Goal: Task Accomplishment & Management: Use online tool/utility

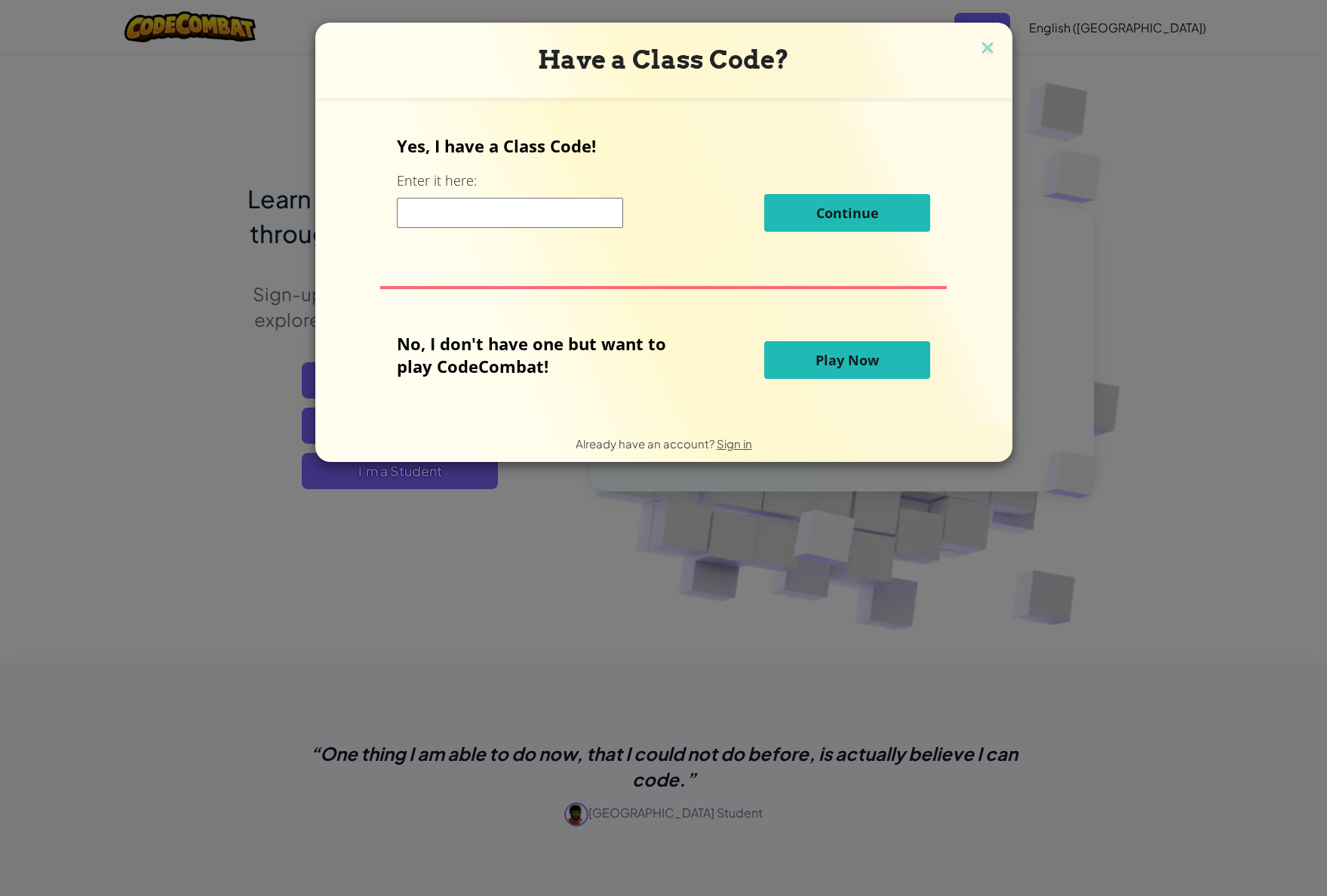
click at [804, 361] on button "Play Now" at bounding box center [847, 360] width 166 height 38
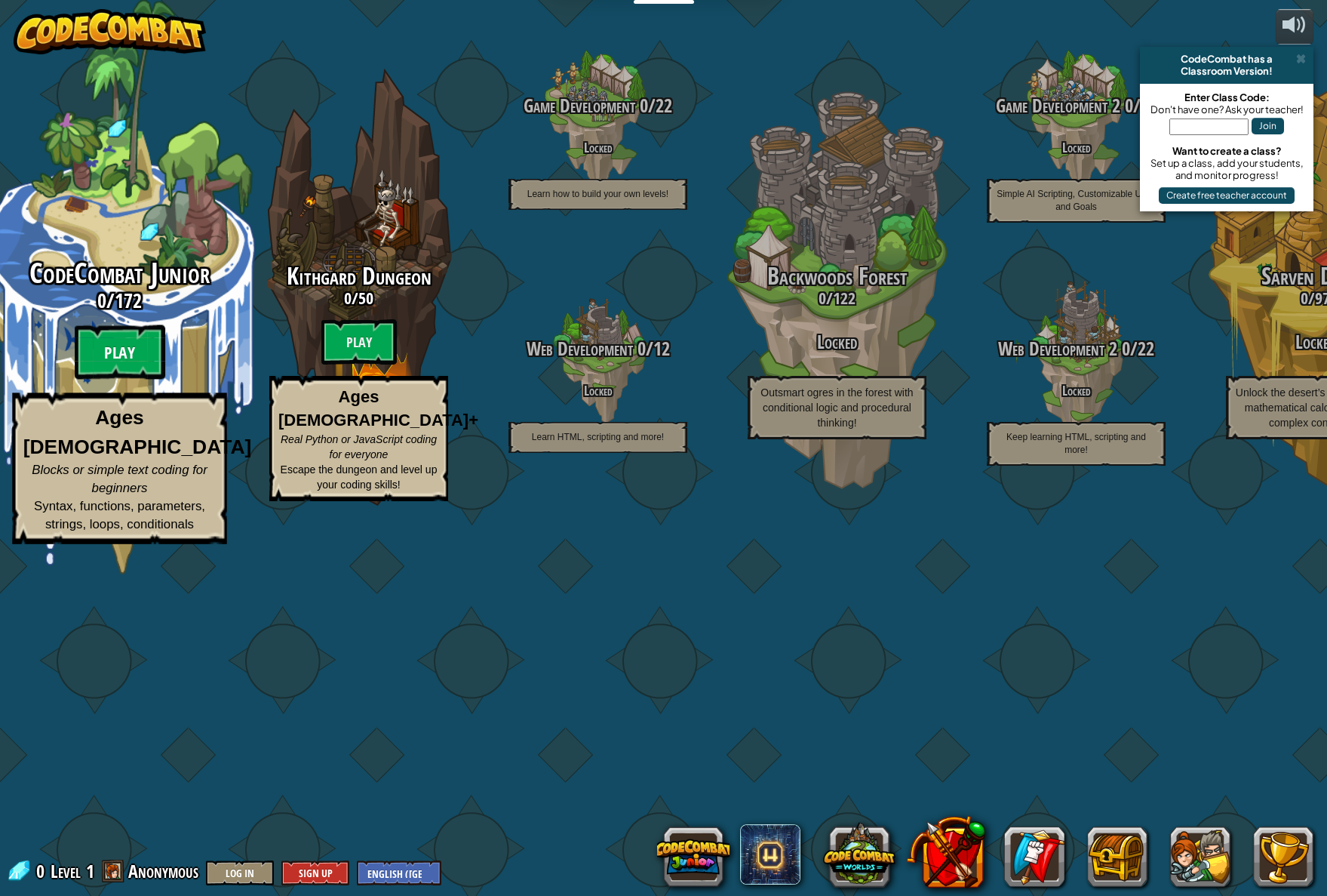
click at [121, 380] on btn "Play" at bounding box center [120, 352] width 90 height 54
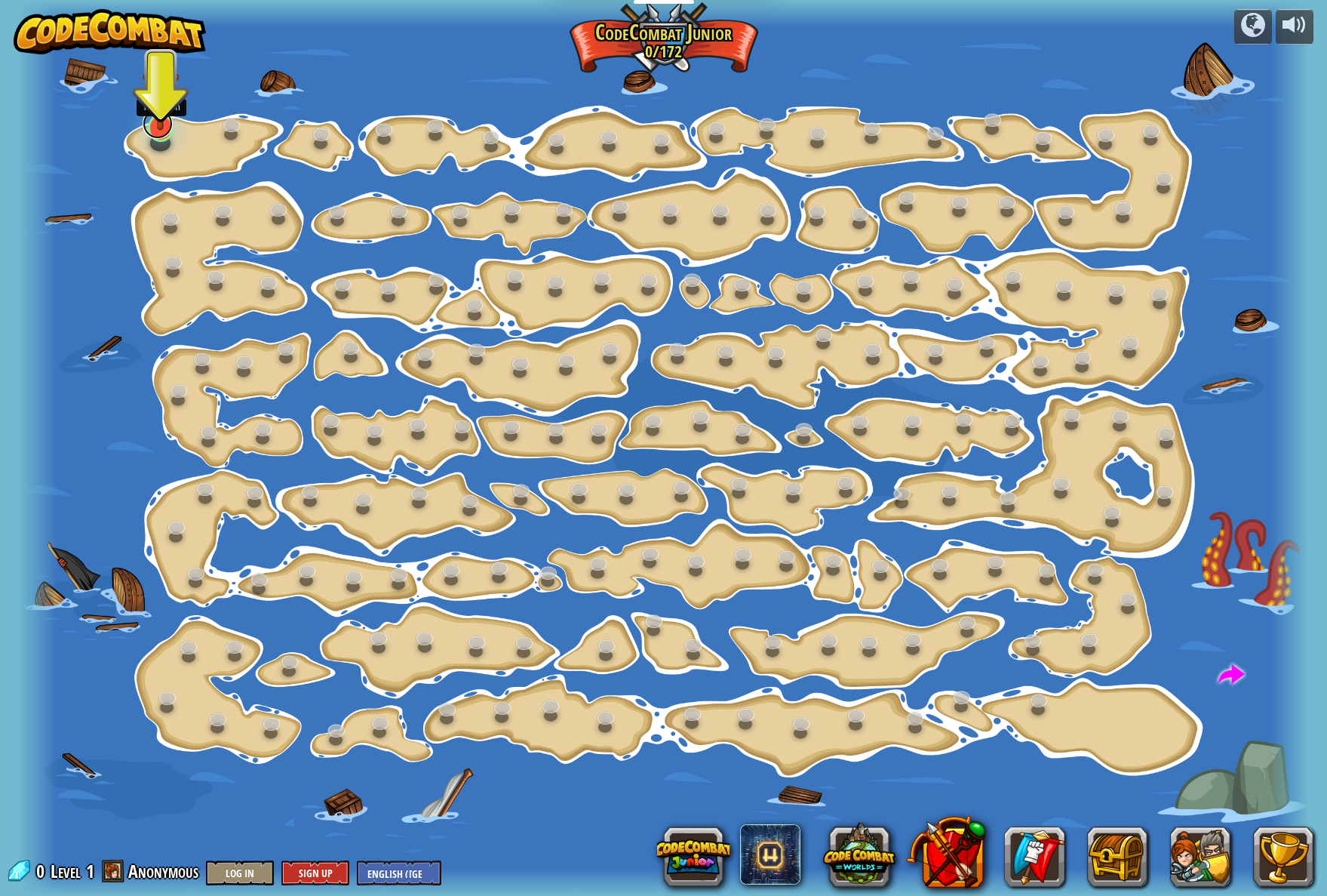
click at [168, 132] on link at bounding box center [157, 124] width 30 height 30
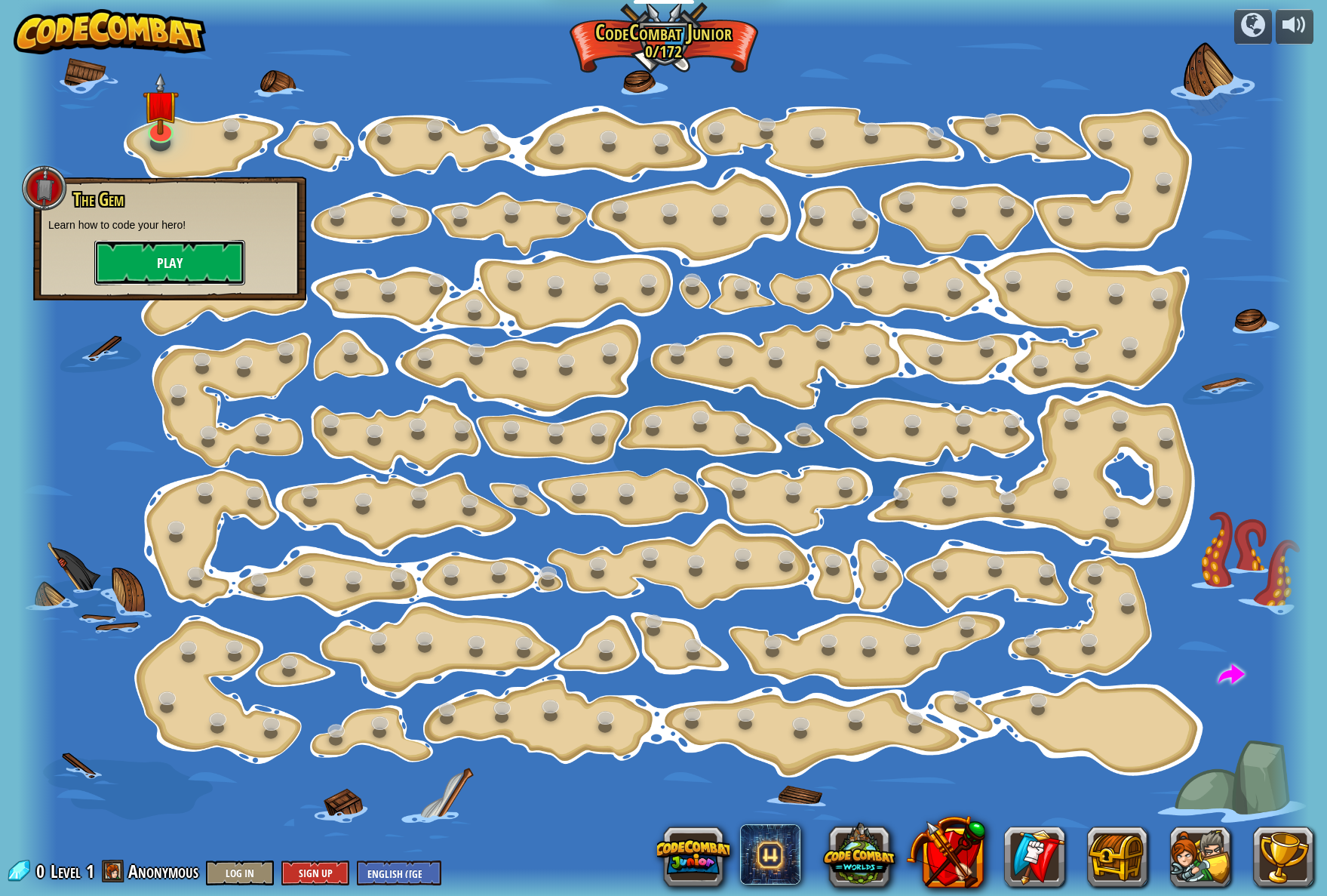
click at [156, 263] on button "Play" at bounding box center [170, 262] width 151 height 45
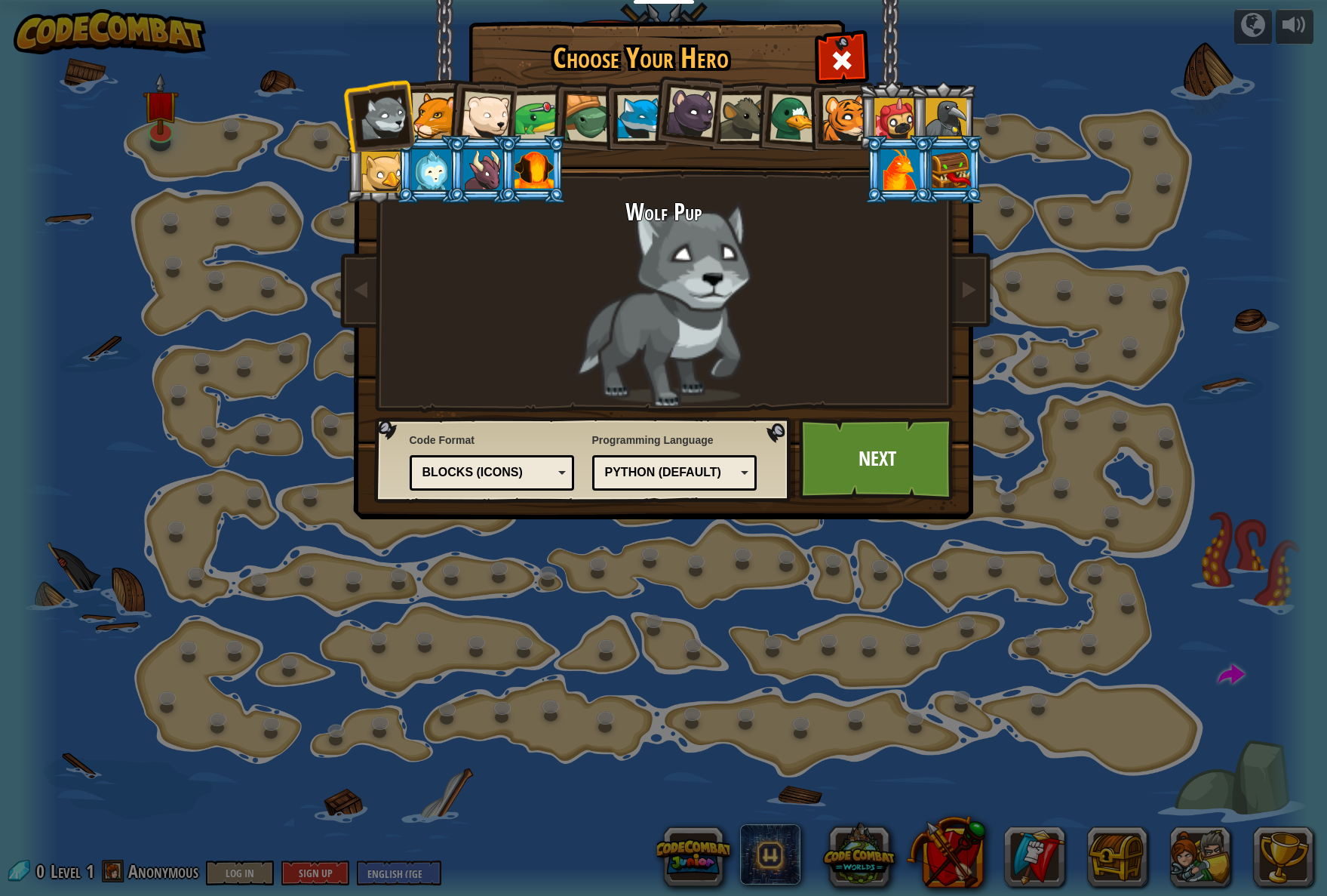
click at [433, 124] on div at bounding box center [435, 116] width 46 height 46
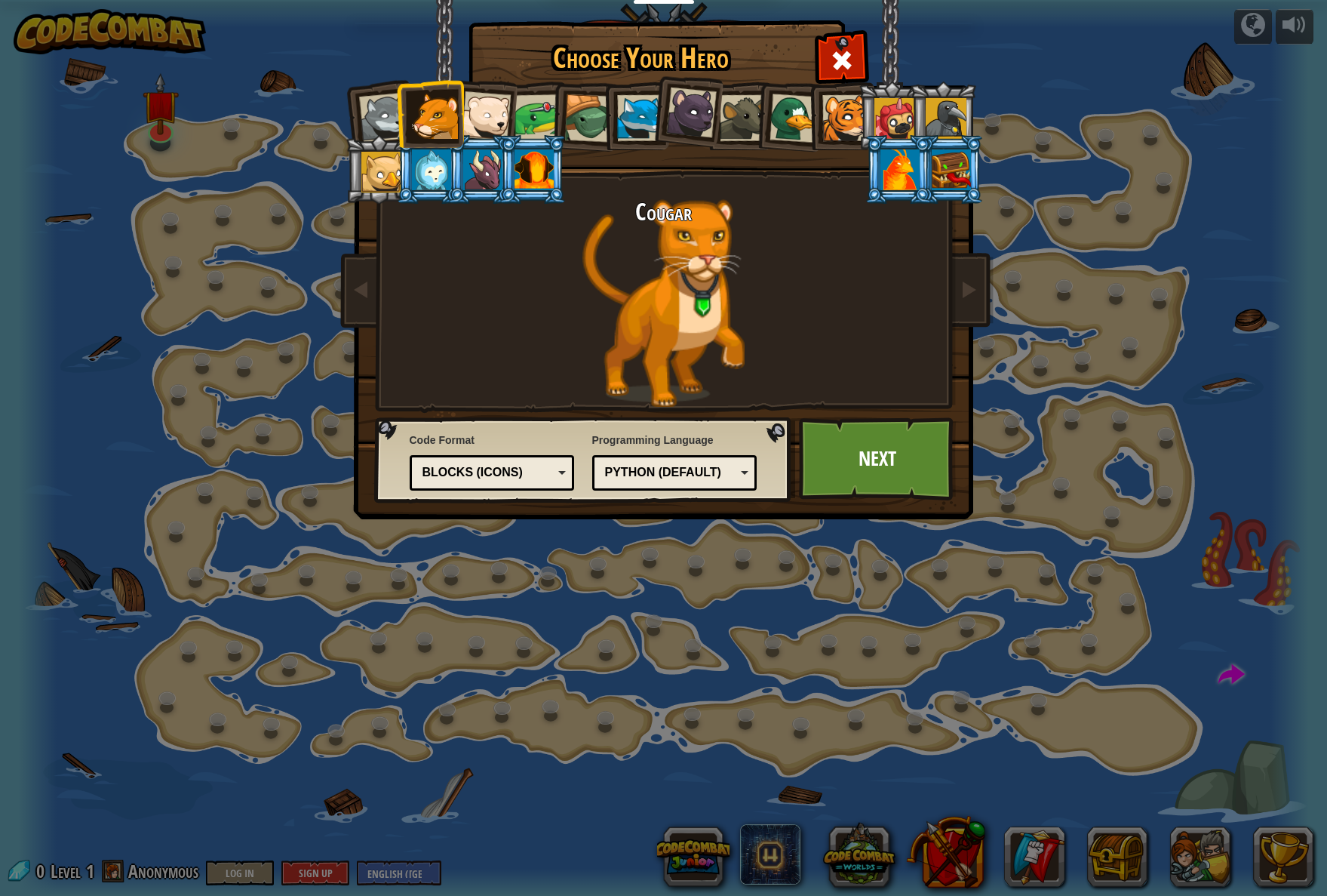
click at [461, 174] on li at bounding box center [481, 170] width 68 height 69
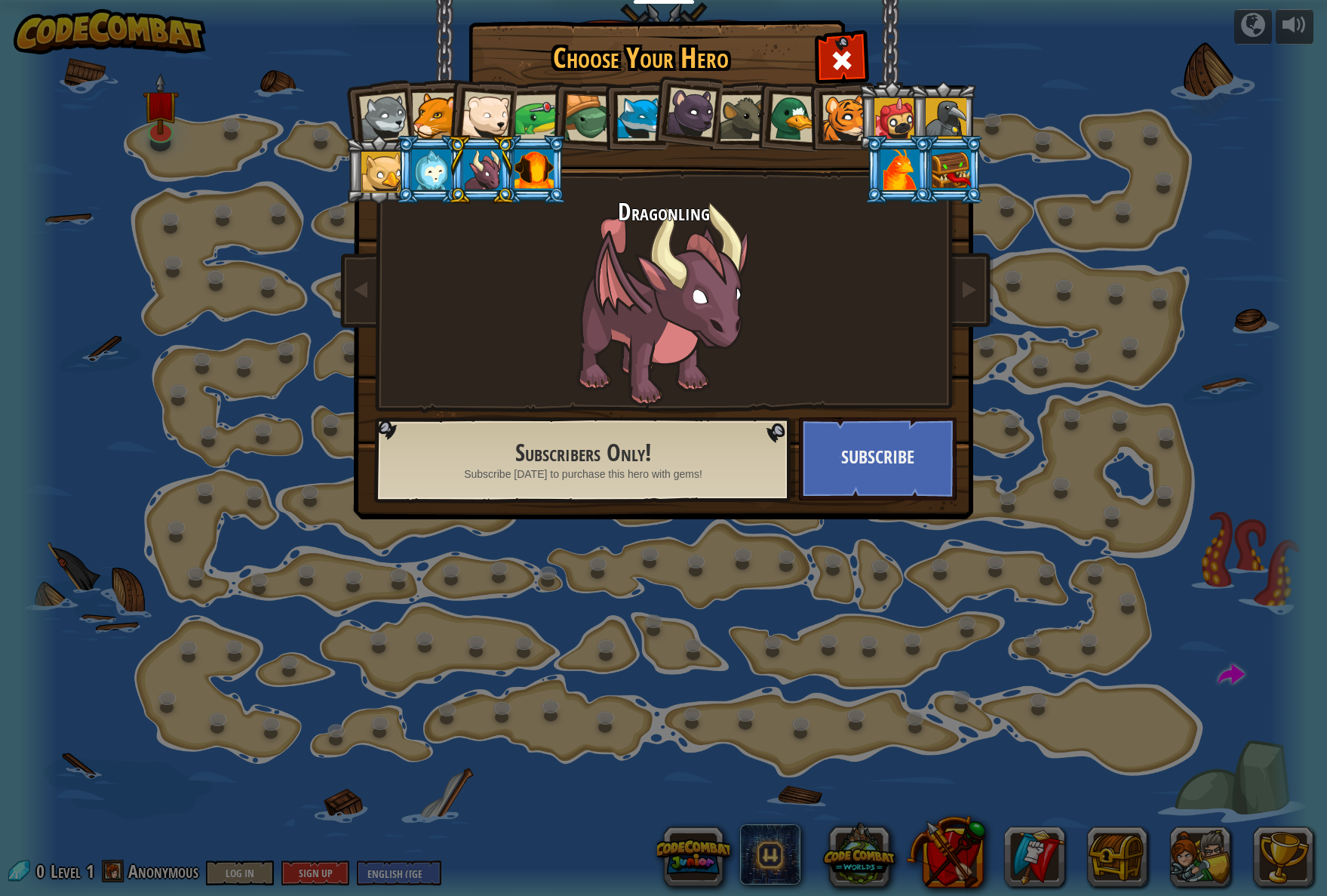
click at [532, 164] on div at bounding box center [534, 170] width 39 height 41
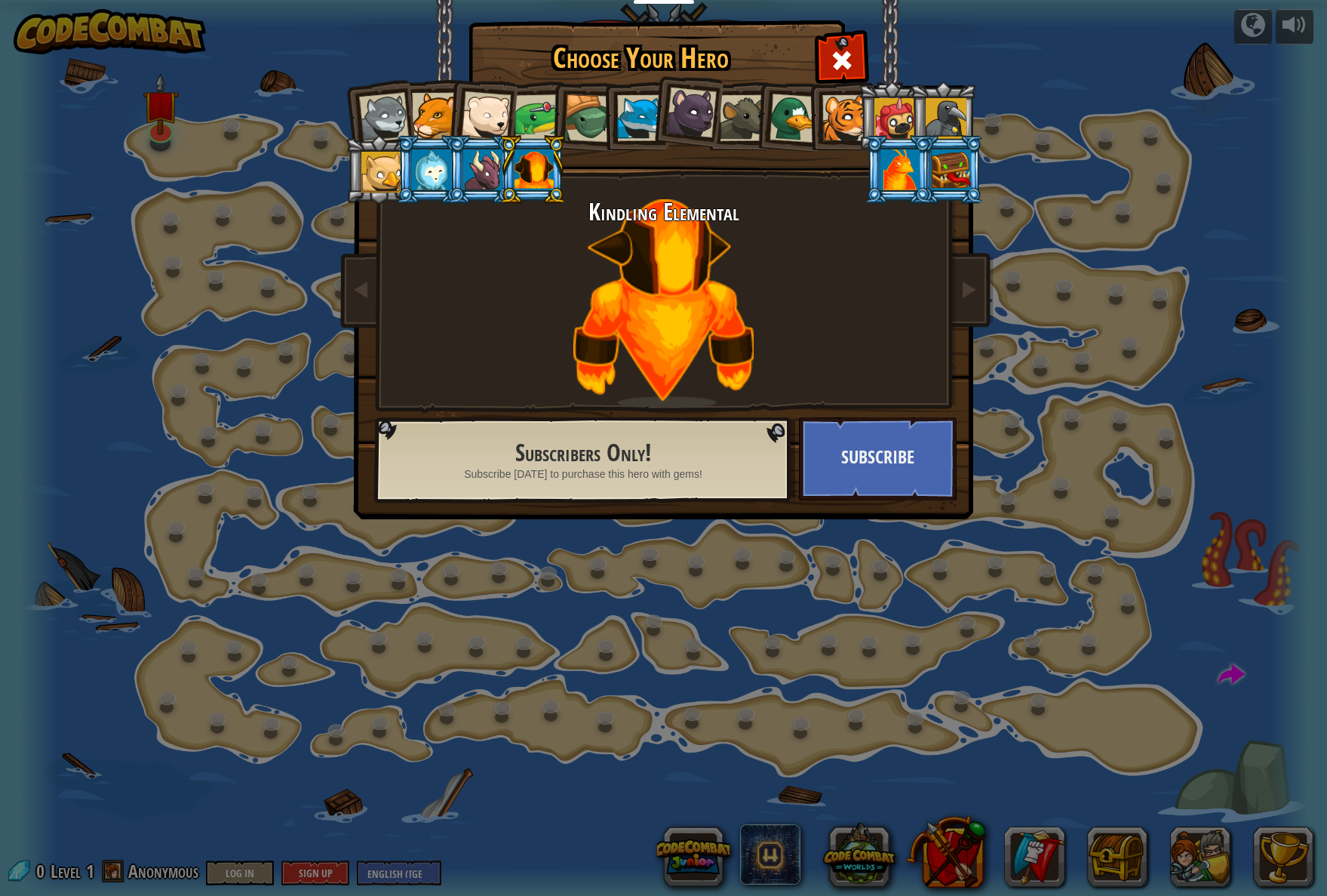
click at [416, 168] on div at bounding box center [431, 170] width 39 height 41
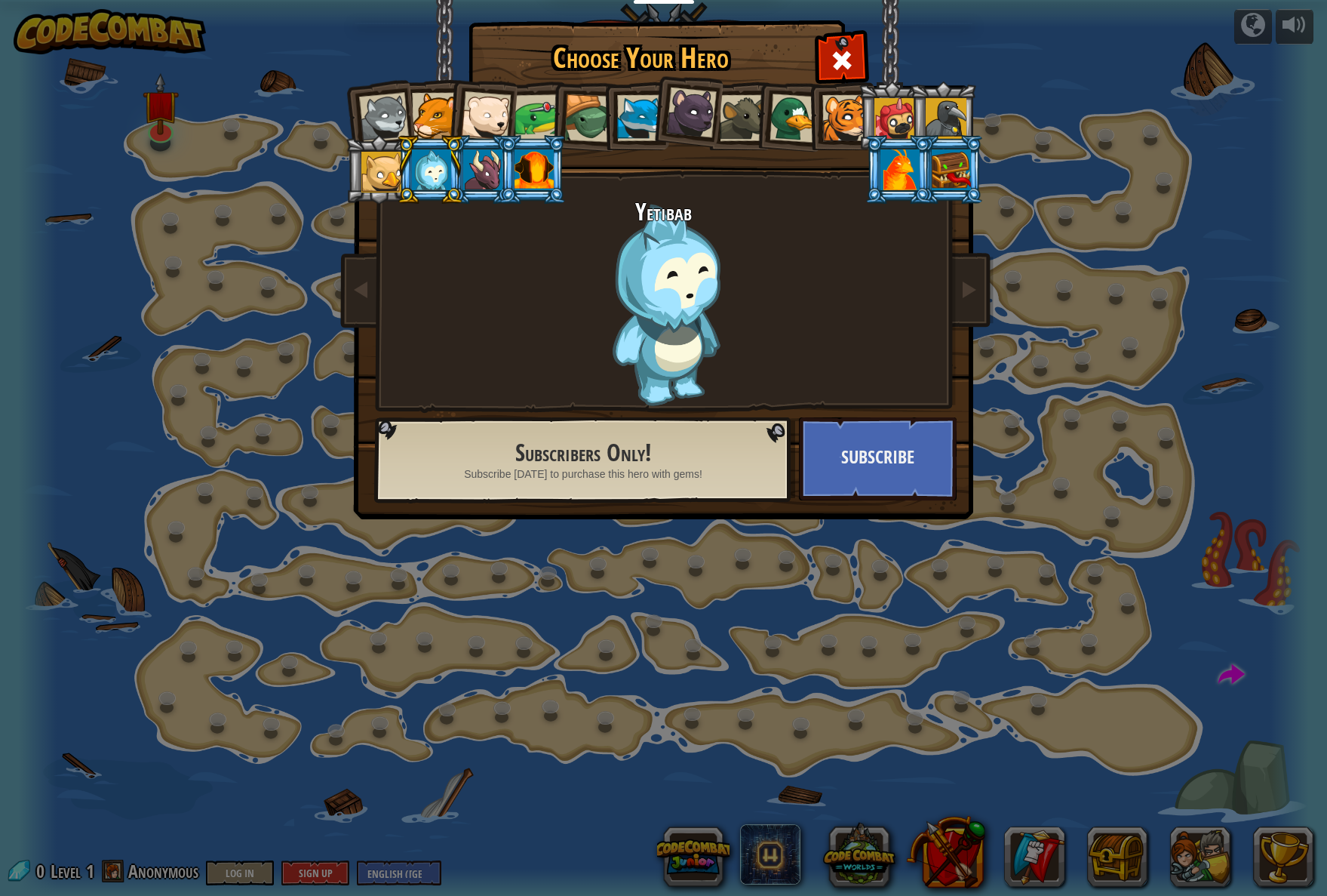
click at [892, 178] on div at bounding box center [900, 170] width 39 height 41
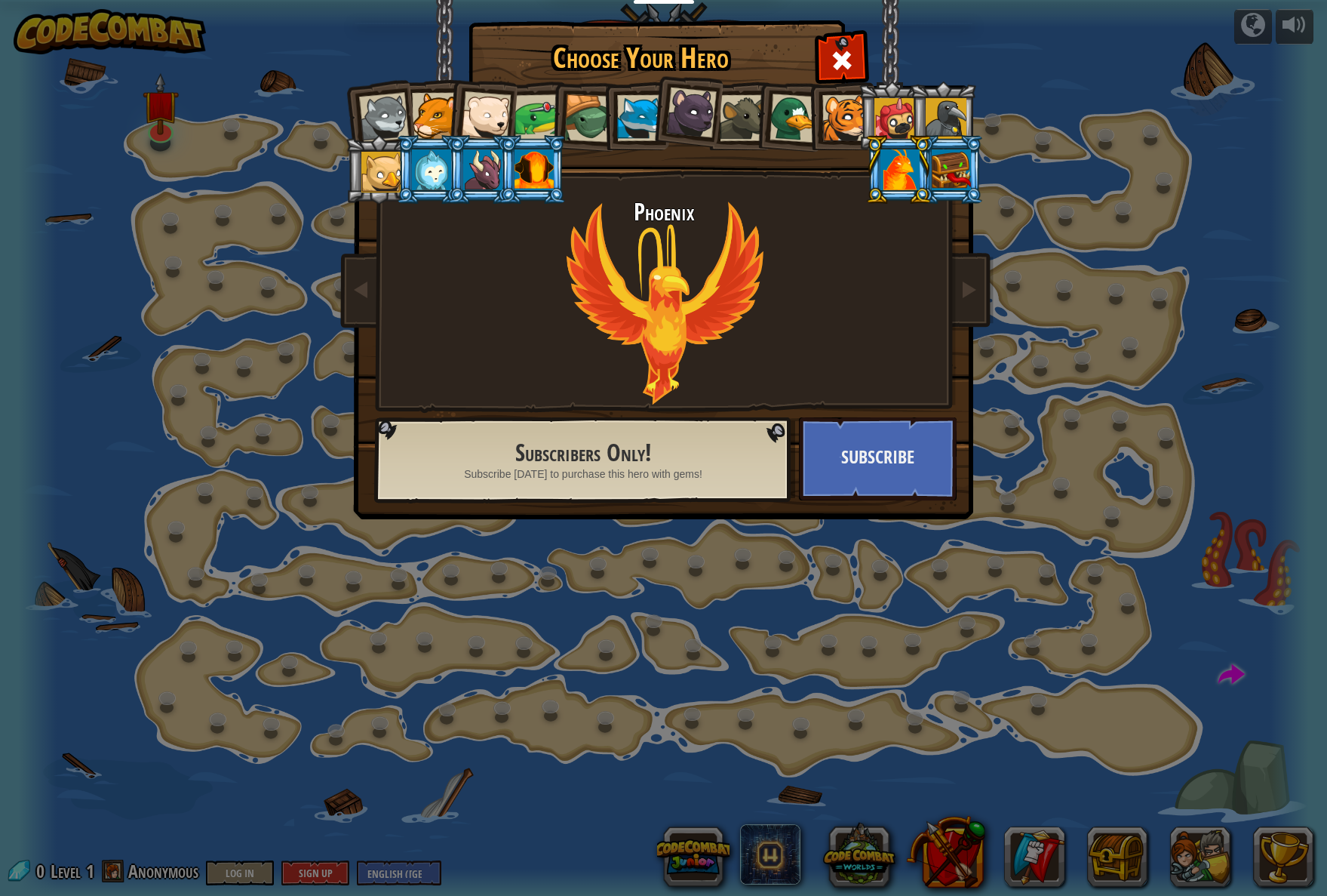
click at [940, 176] on div at bounding box center [952, 170] width 39 height 41
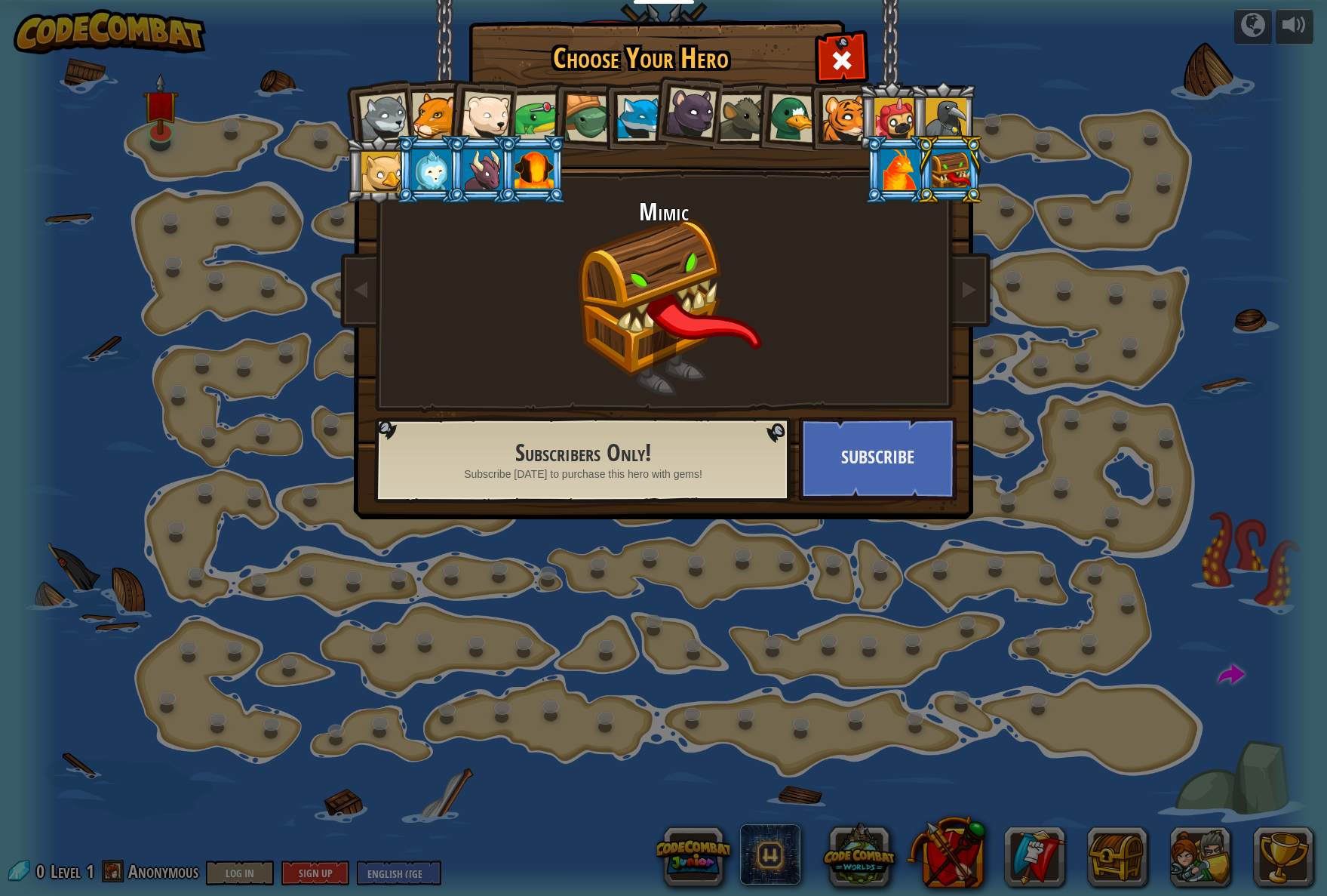
click at [411, 179] on li at bounding box center [429, 170] width 68 height 69
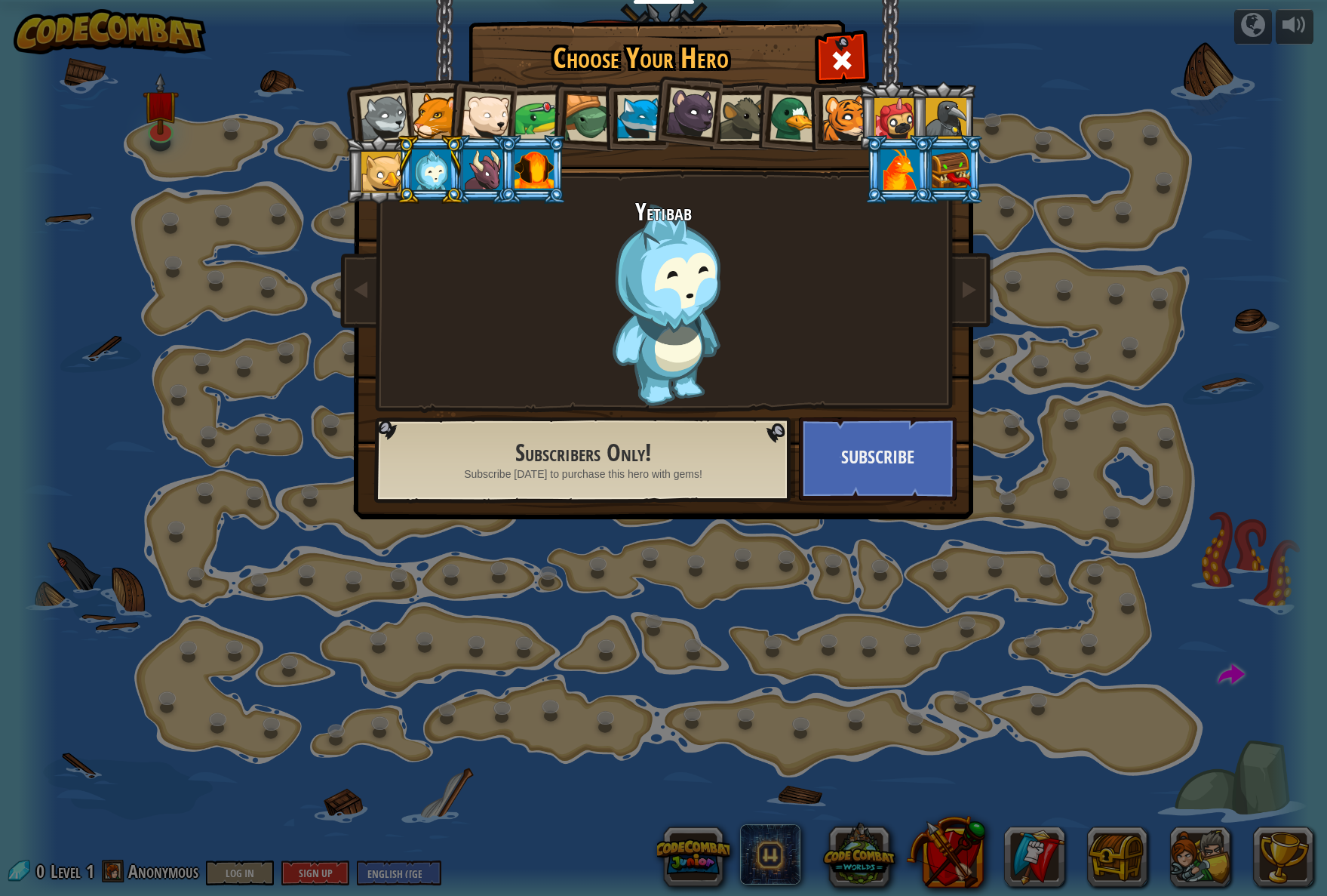
click at [387, 170] on div at bounding box center [382, 172] width 41 height 41
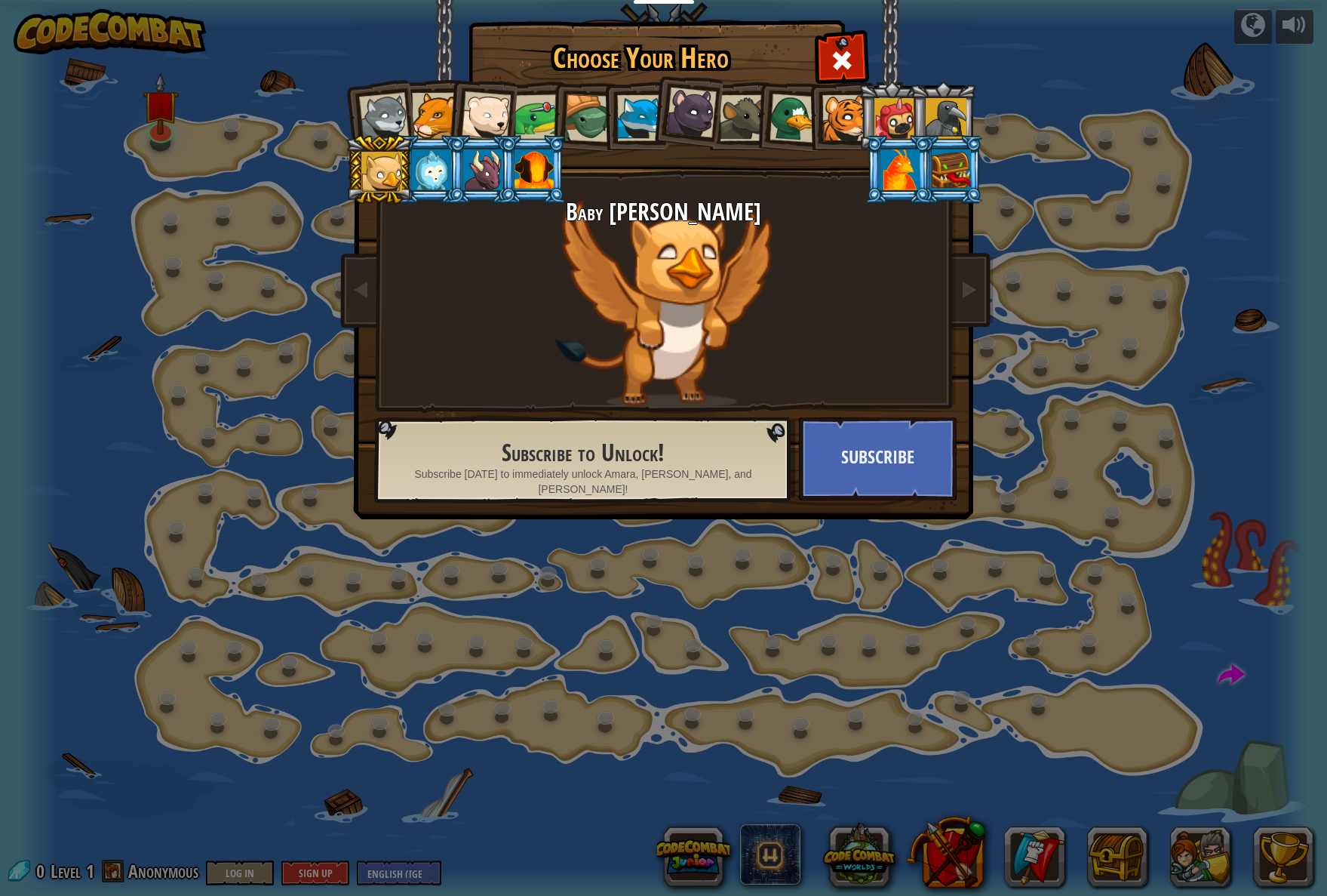
click at [841, 110] on div at bounding box center [845, 118] width 46 height 46
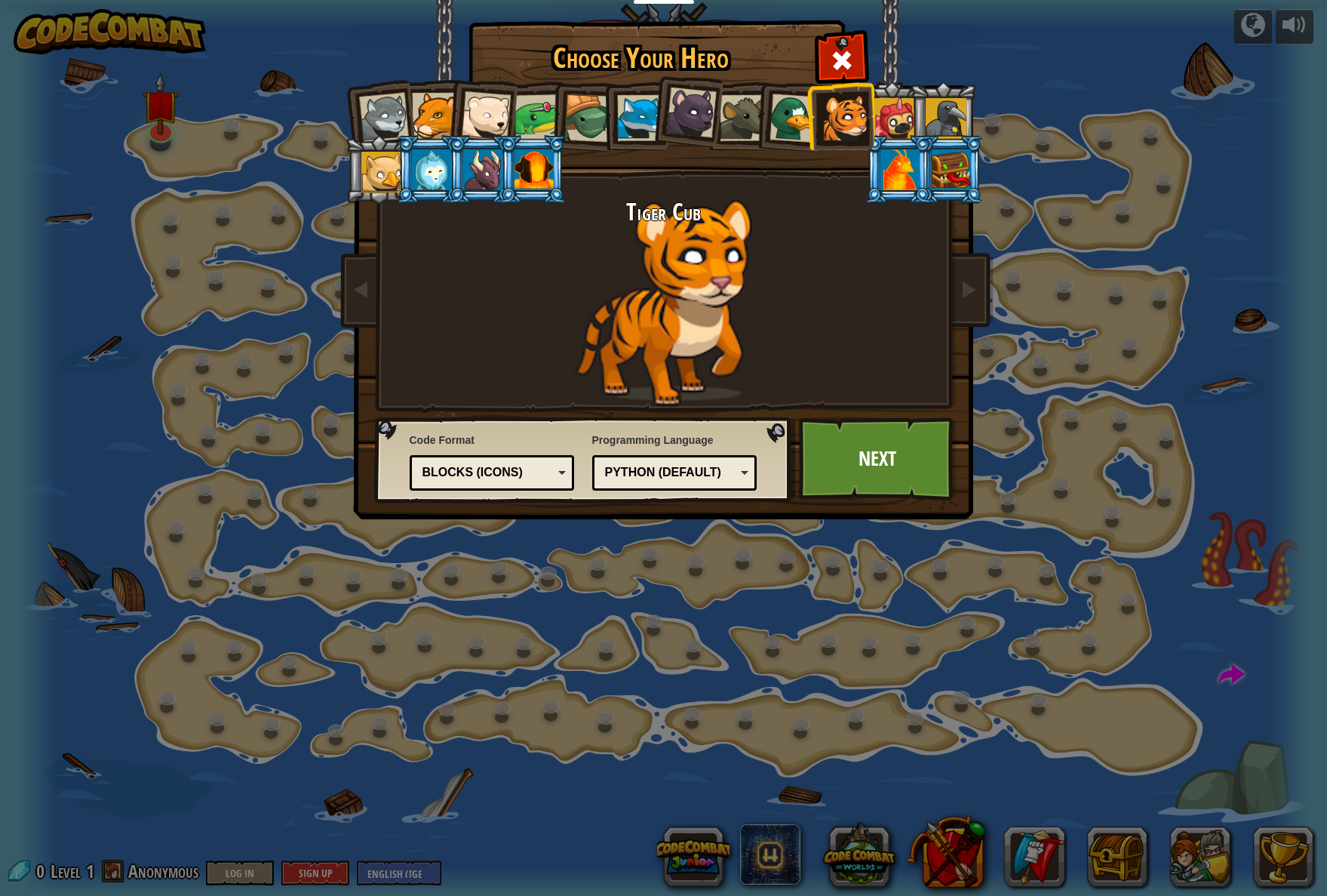
click at [404, 103] on div at bounding box center [383, 118] width 49 height 49
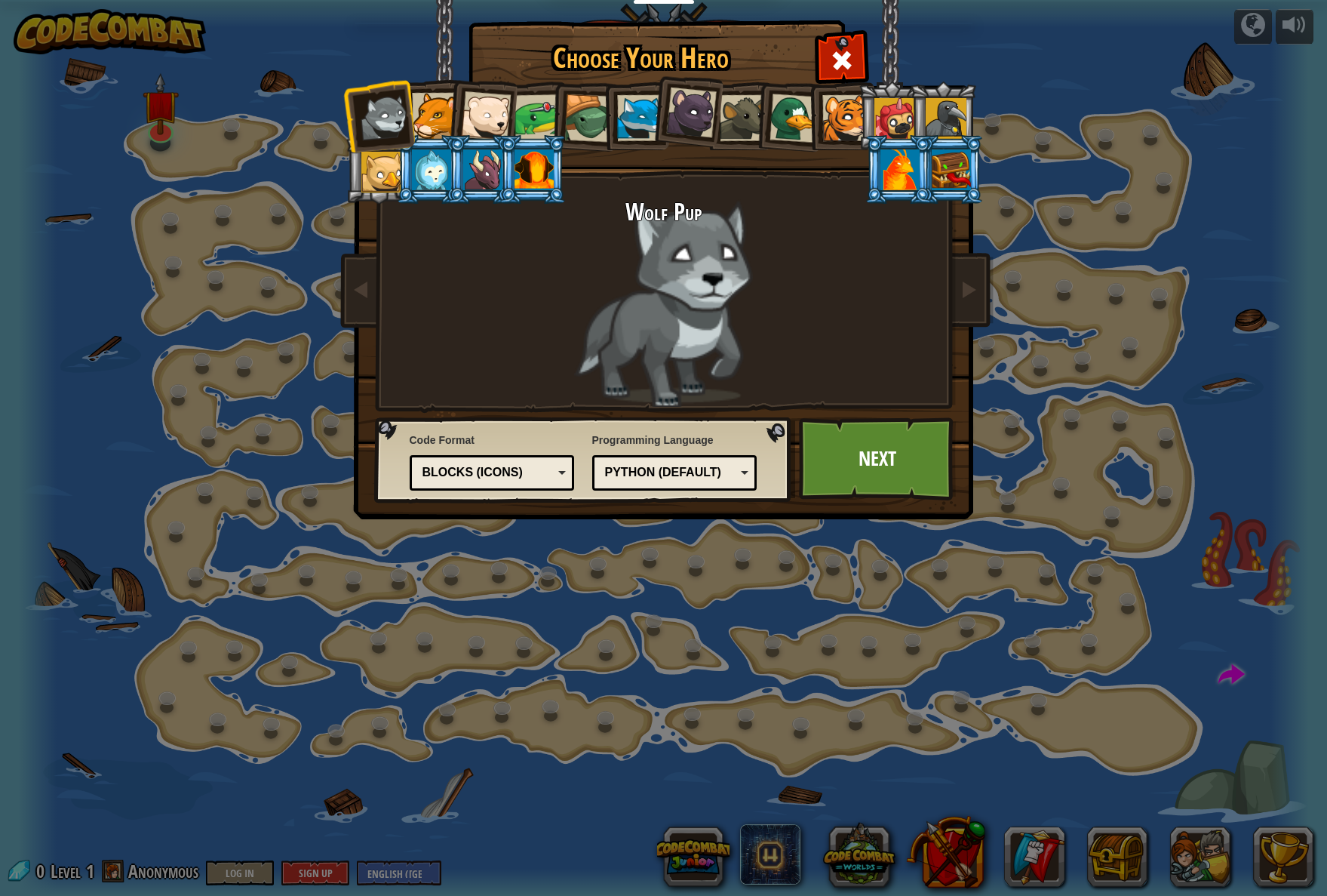
click at [442, 109] on div at bounding box center [435, 116] width 46 height 46
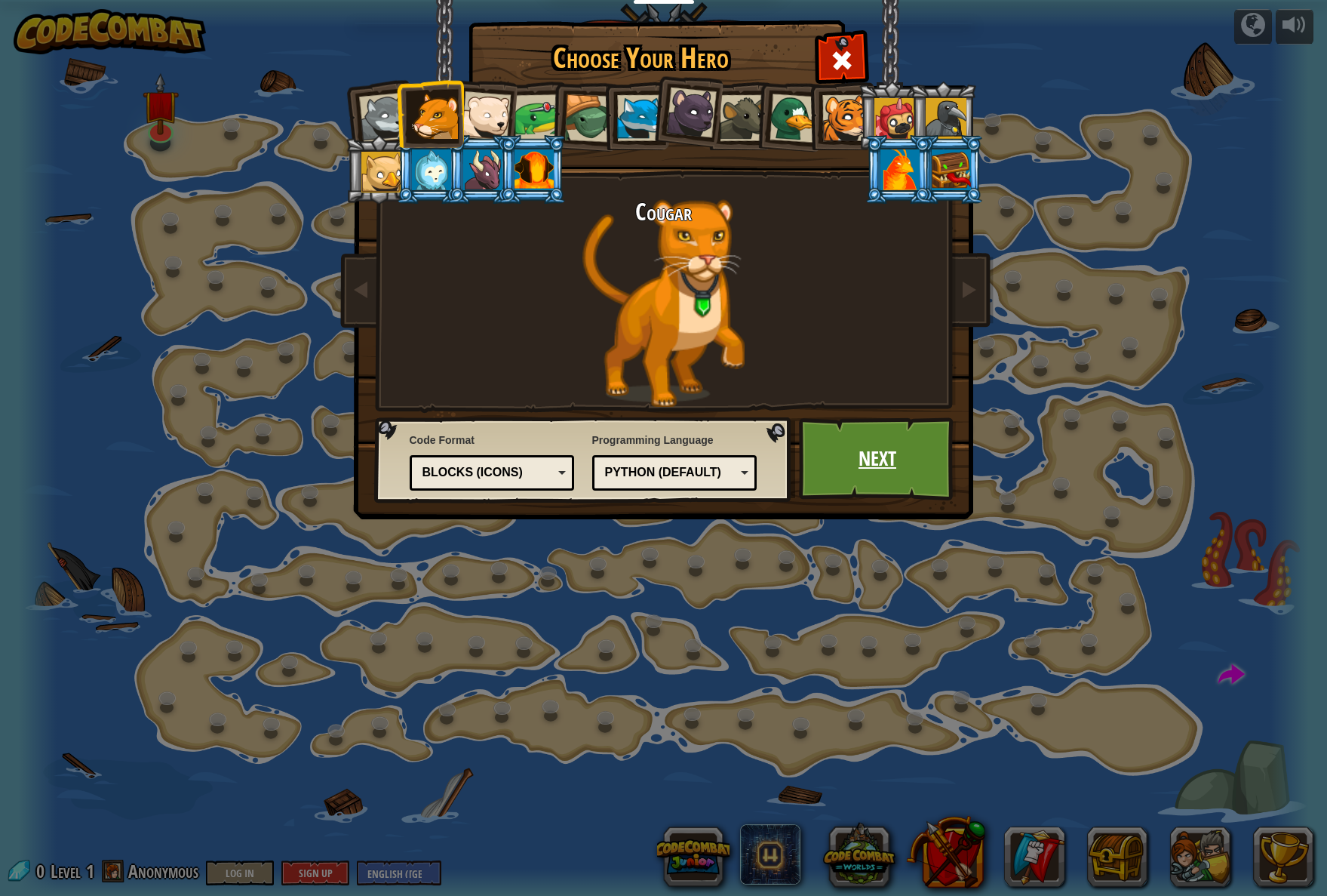
click at [883, 452] on link "Next" at bounding box center [877, 459] width 157 height 83
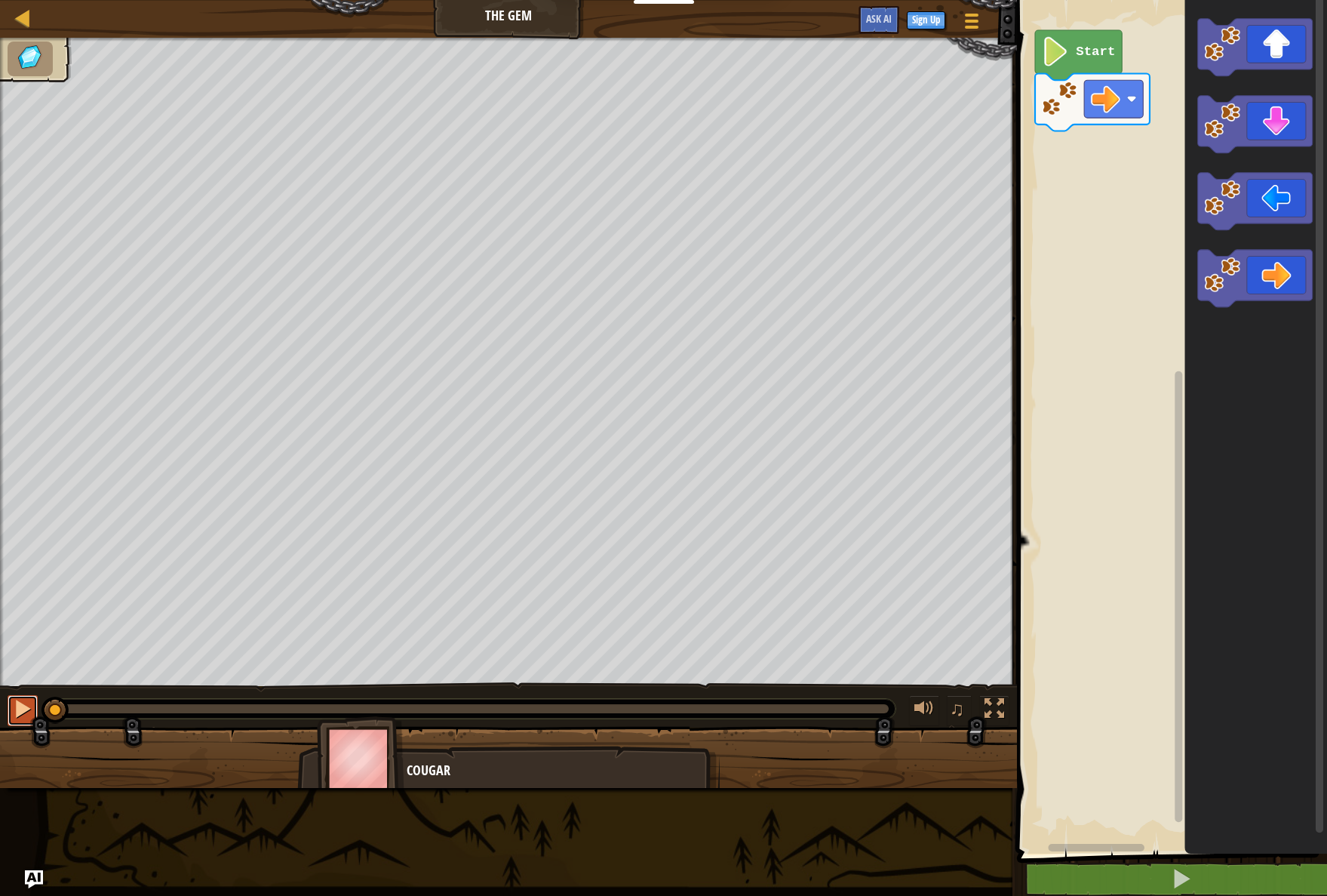
click at [32, 699] on div at bounding box center [23, 709] width 19 height 19
click at [1247, 125] on icon "Blockly Workspace" at bounding box center [1255, 124] width 115 height 57
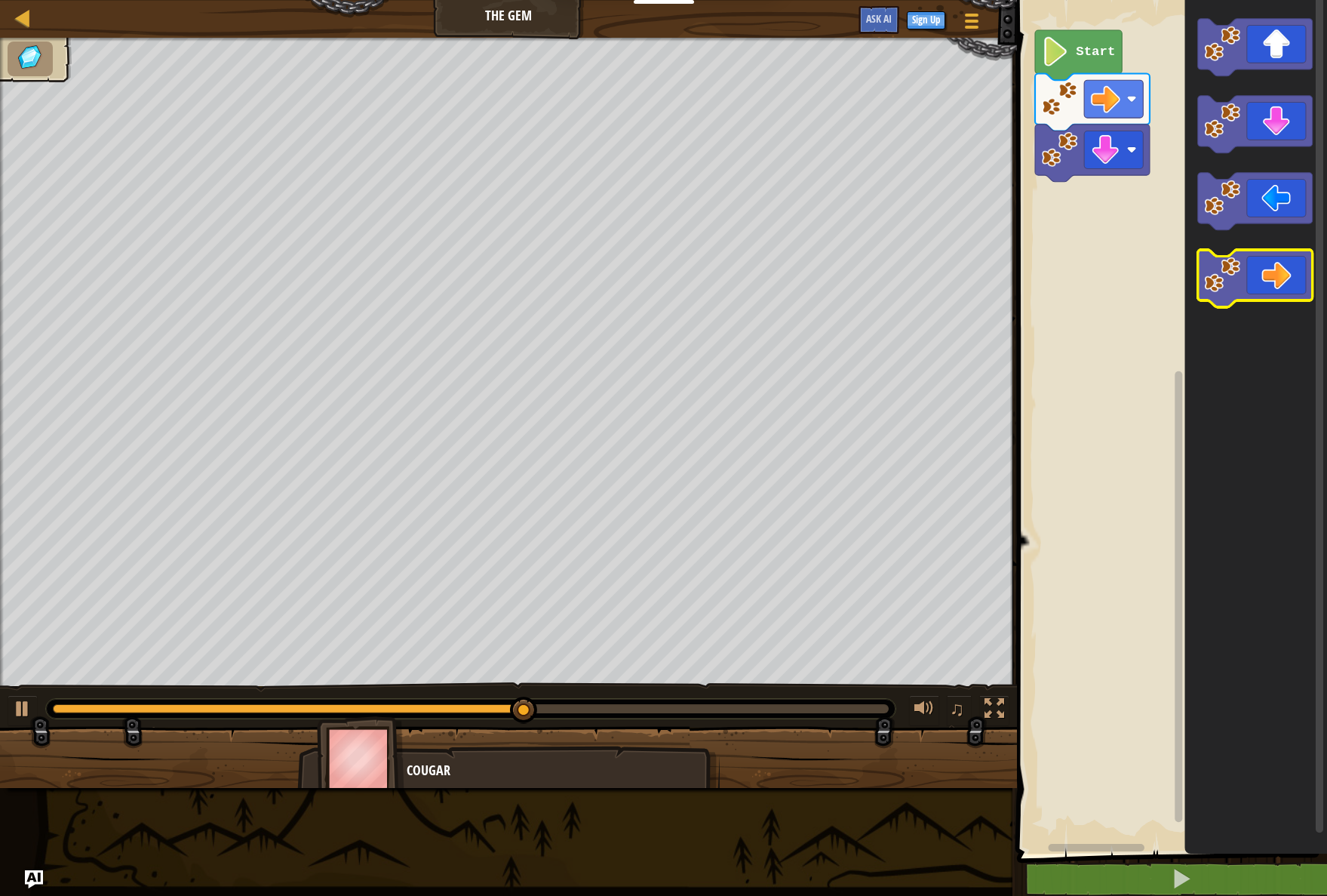
click at [1284, 295] on icon "Blockly Workspace" at bounding box center [1255, 278] width 115 height 57
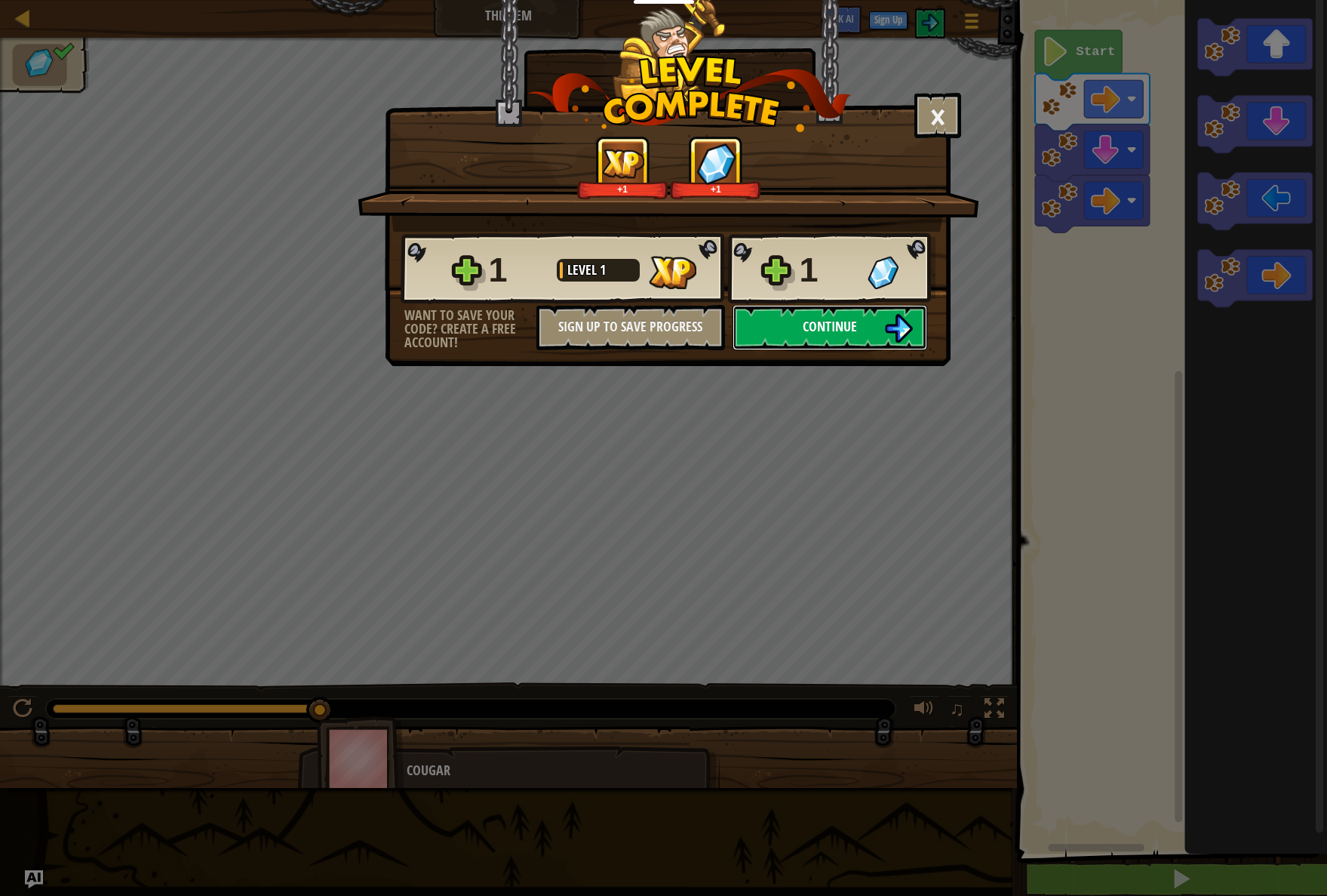
click at [878, 330] on button "Continue" at bounding box center [830, 327] width 194 height 45
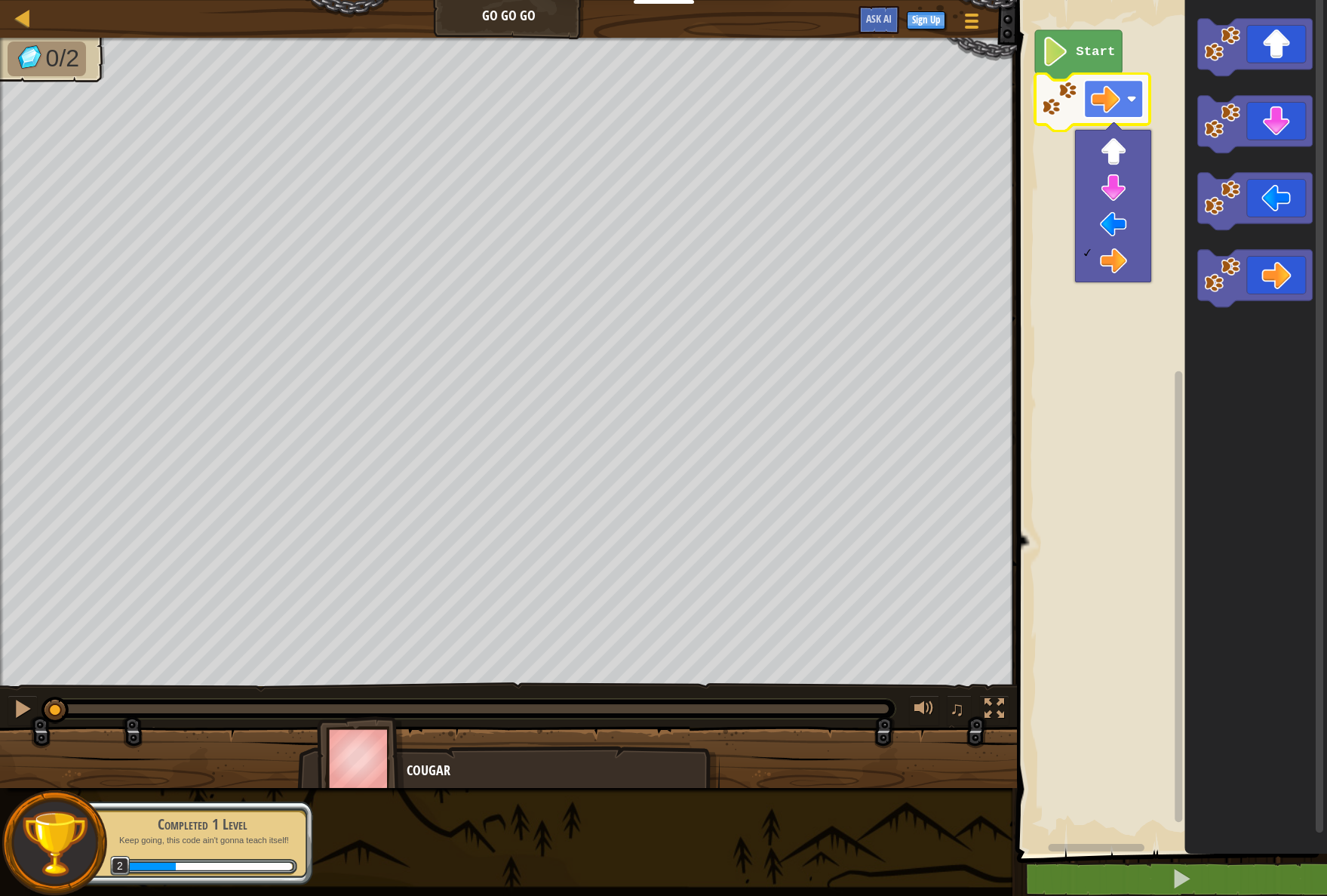
click at [1105, 103] on image "Blockly Workspace" at bounding box center [1105, 99] width 29 height 29
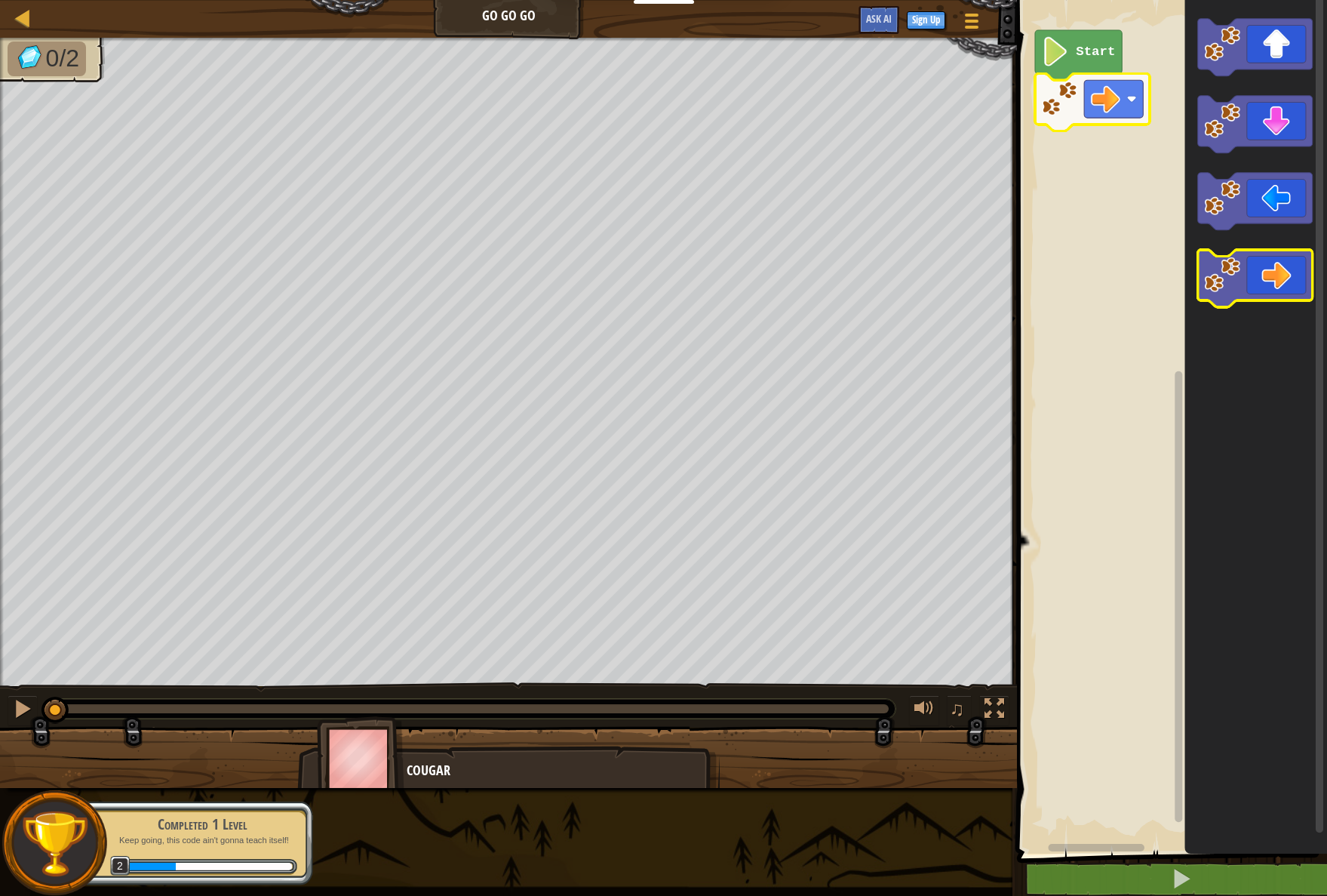
click at [1274, 265] on icon "Blockly Workspace" at bounding box center [1255, 278] width 115 height 57
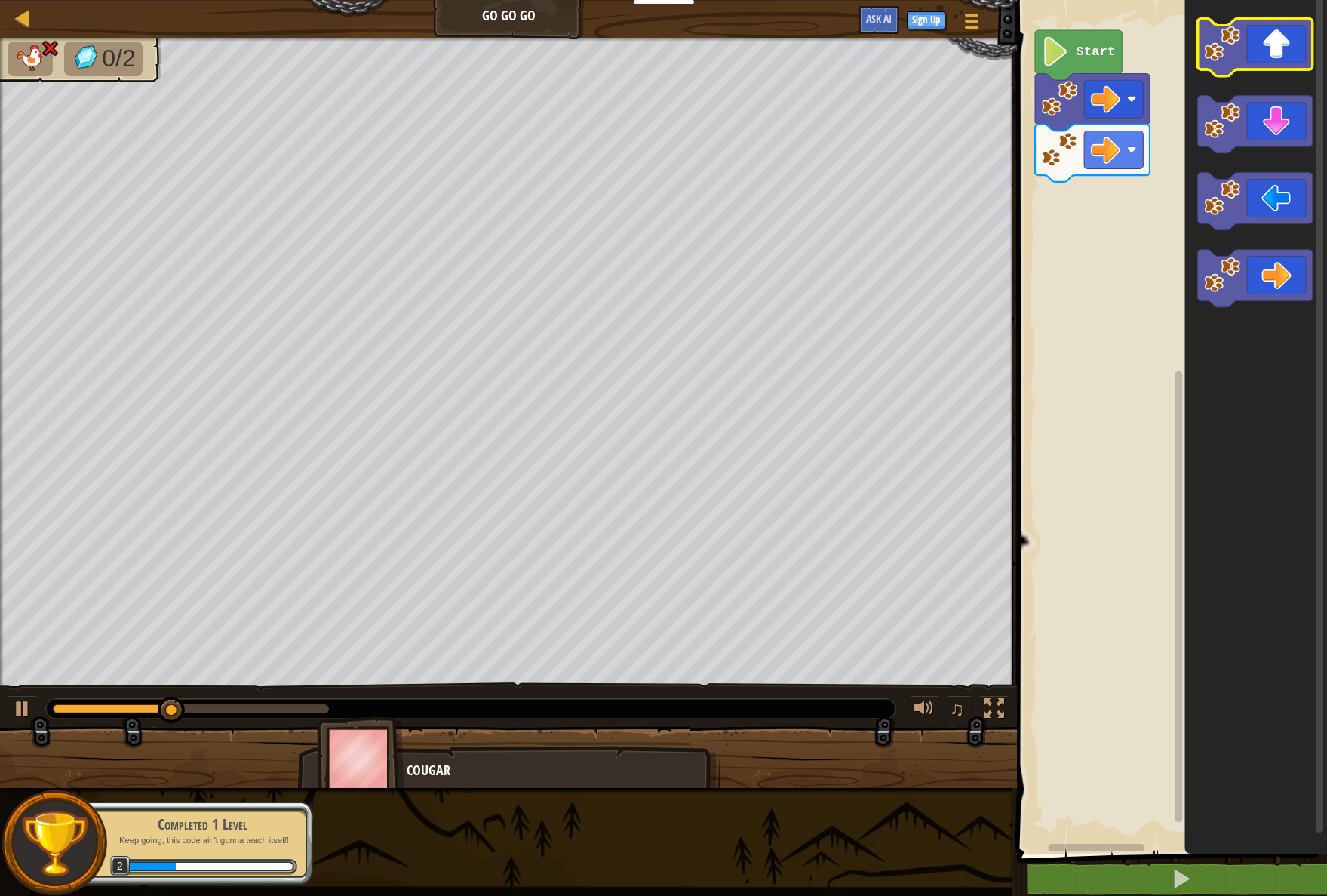
click at [1266, 56] on icon "Blockly Workspace" at bounding box center [1255, 47] width 115 height 57
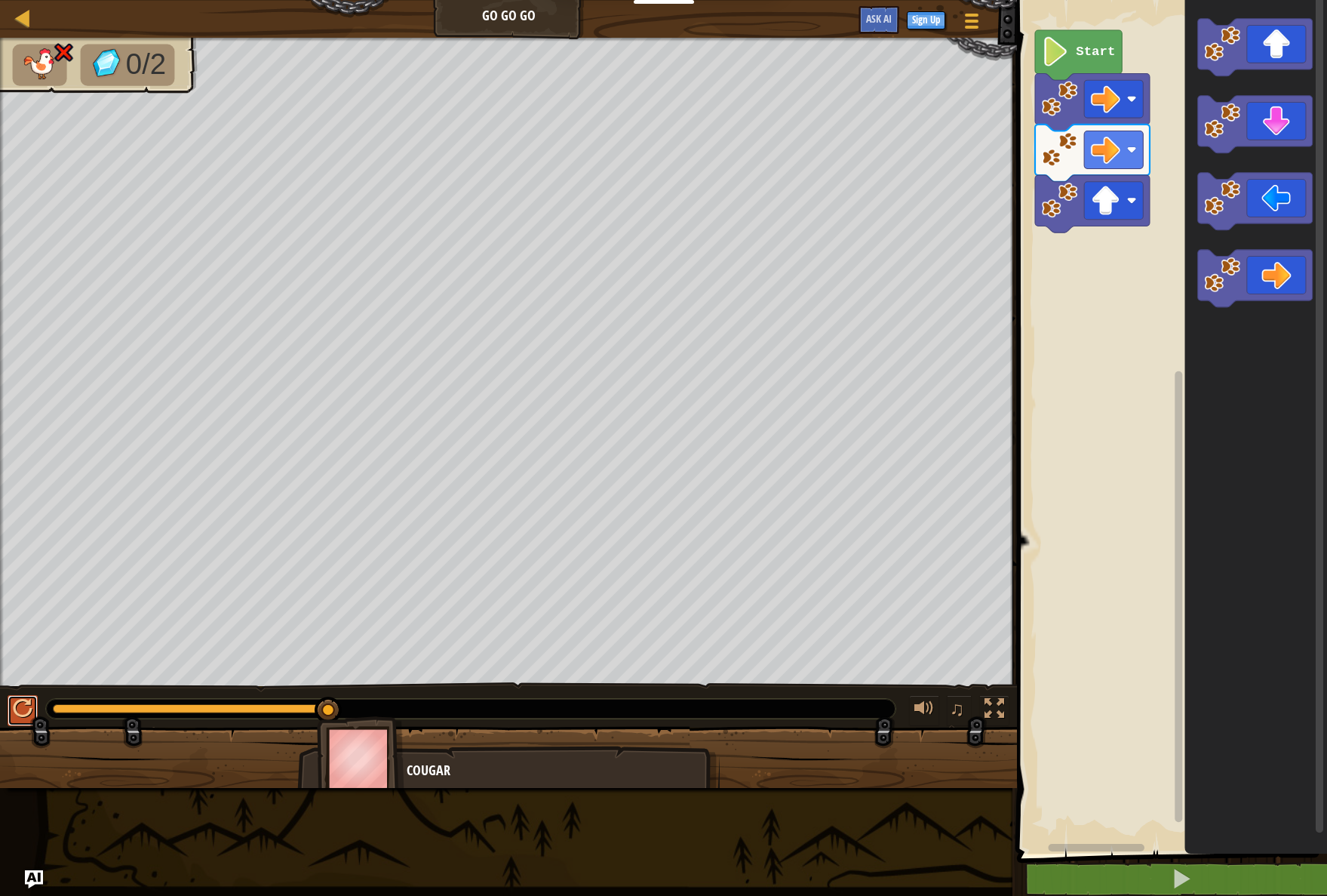
click at [14, 706] on div at bounding box center [23, 709] width 19 height 19
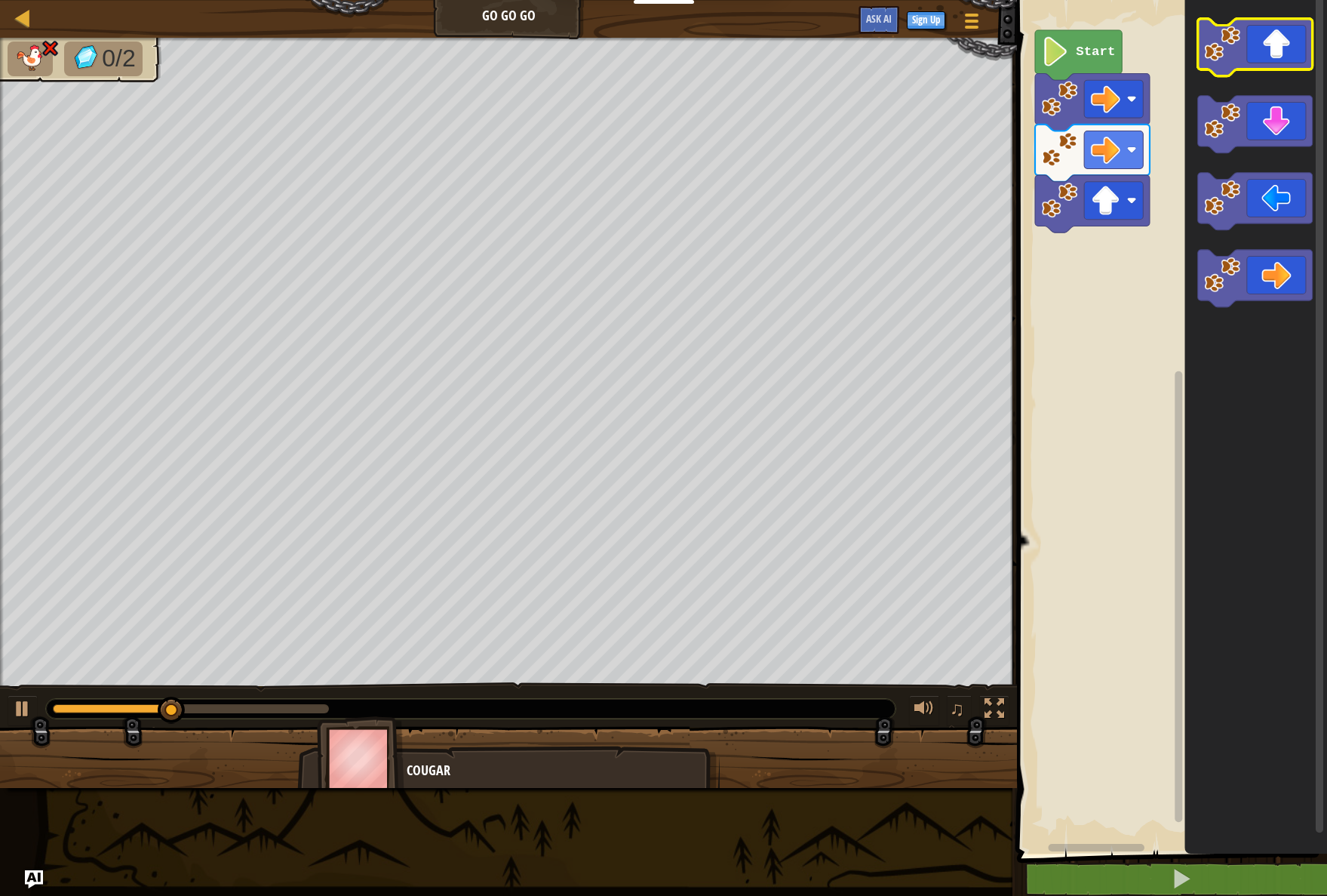
click at [1294, 27] on icon "Blockly Workspace" at bounding box center [1255, 47] width 115 height 57
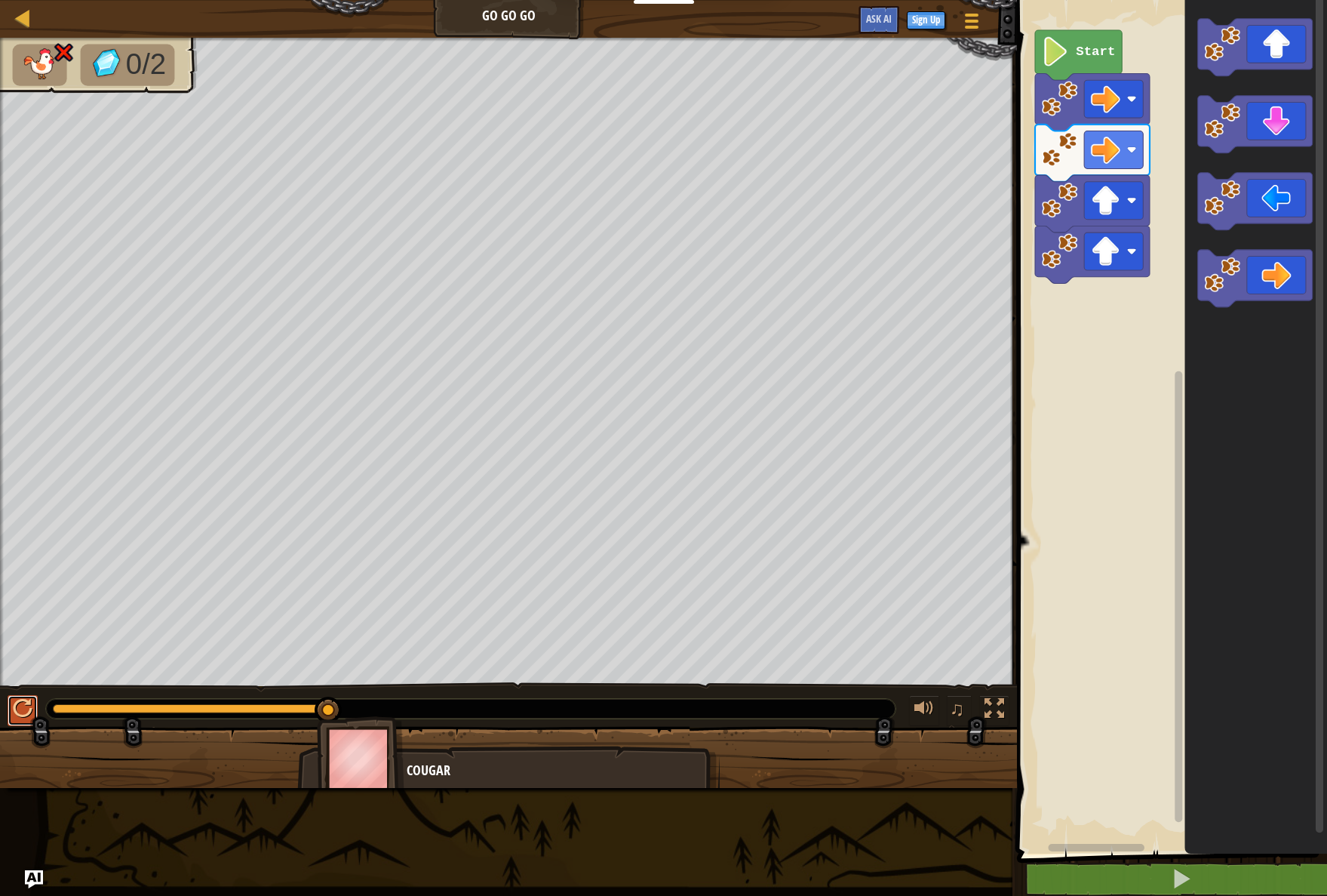
click at [8, 709] on button at bounding box center [23, 710] width 30 height 31
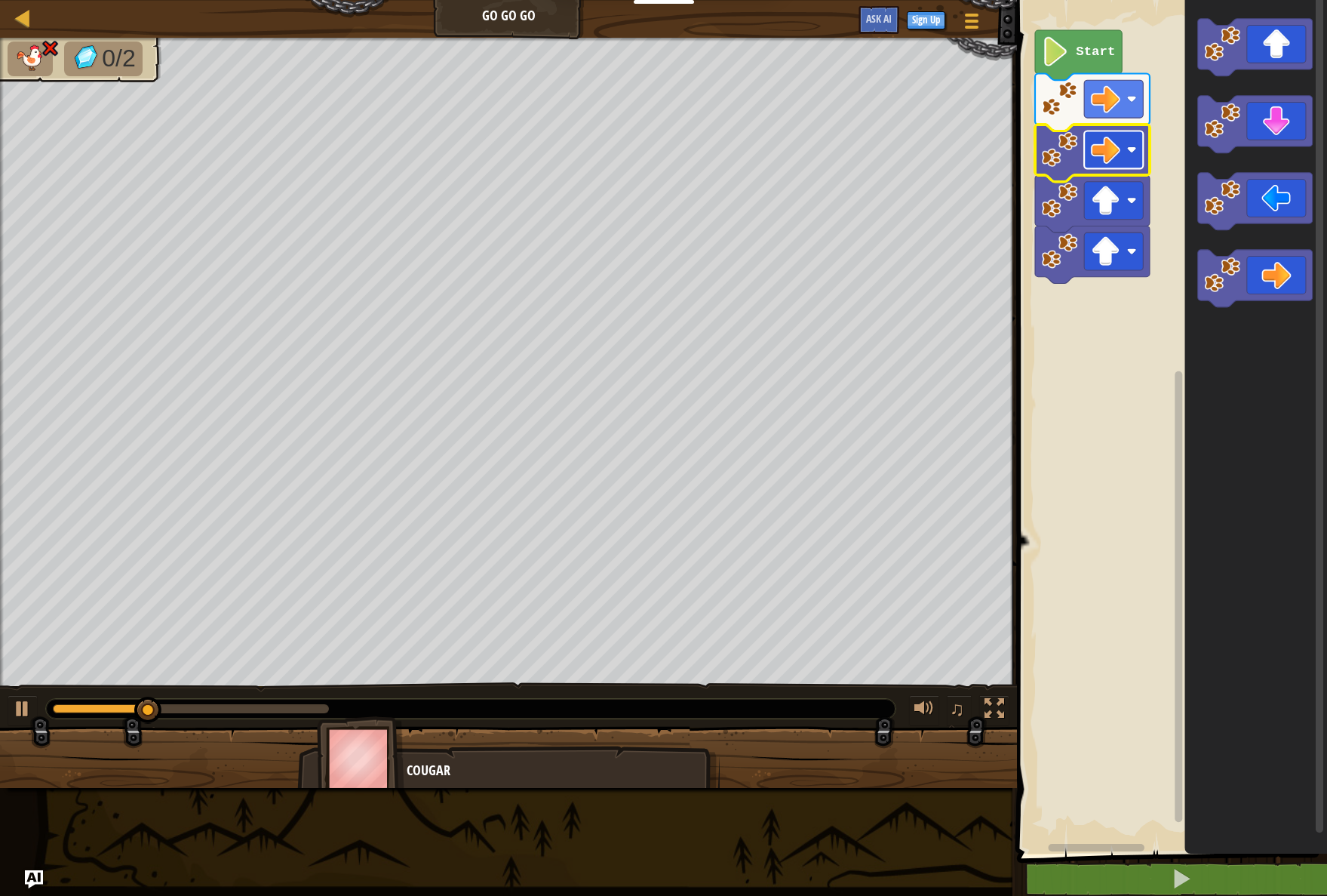
click at [1126, 143] on rect "Blockly Workspace" at bounding box center [1113, 150] width 59 height 38
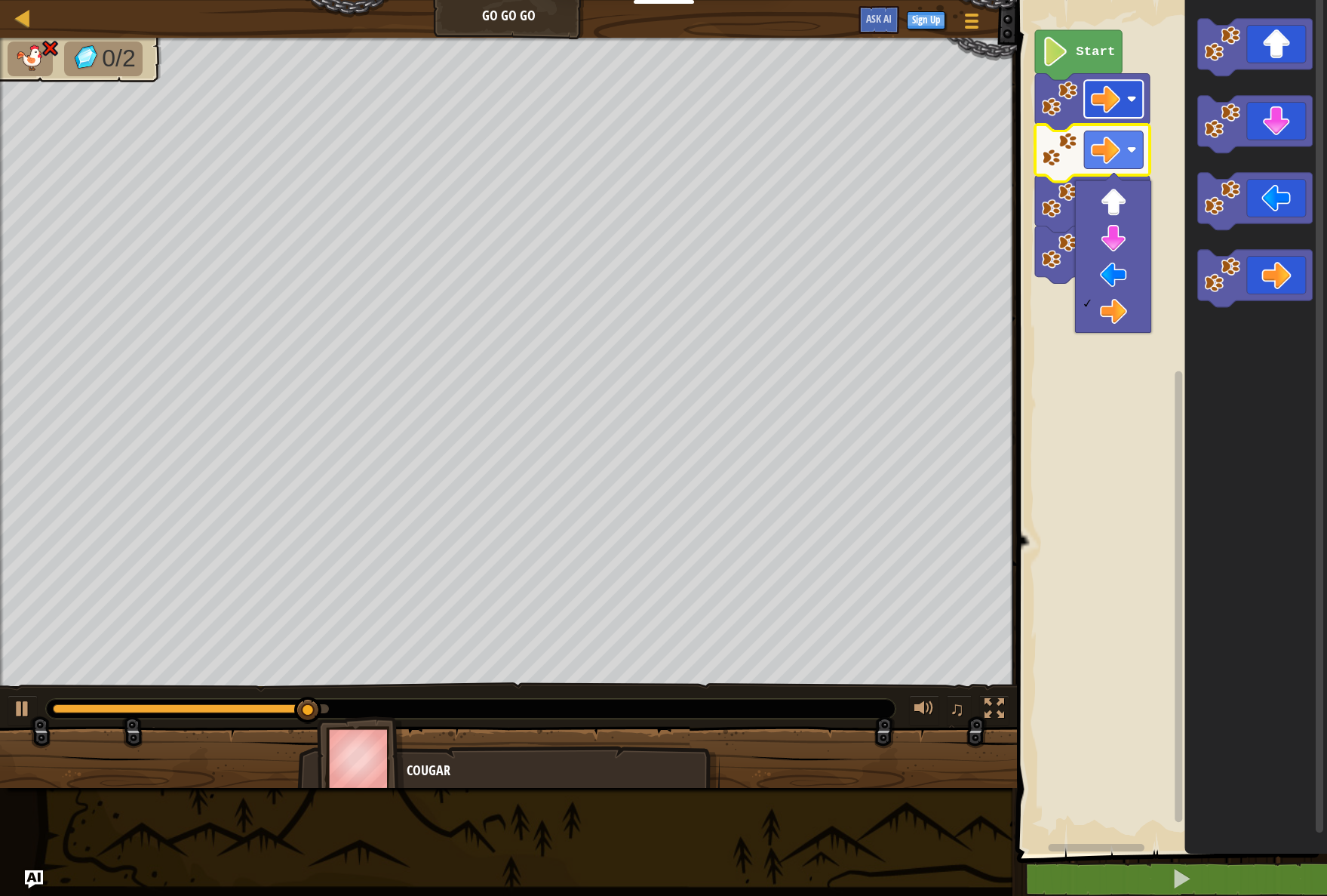
click at [1113, 104] on image "Blockly Workspace" at bounding box center [1105, 99] width 29 height 29
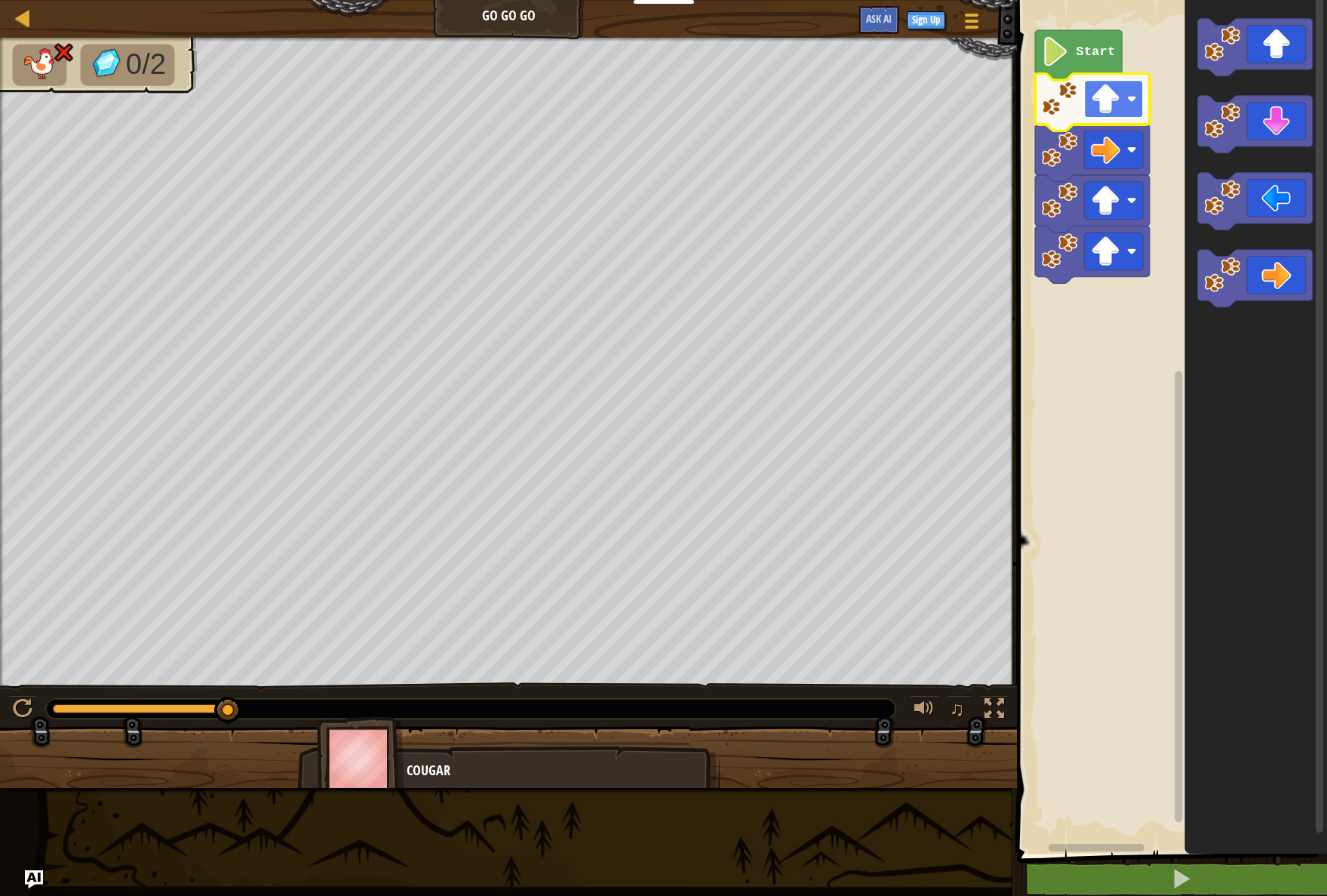
click at [1118, 100] on image "Blockly Workspace" at bounding box center [1105, 99] width 29 height 29
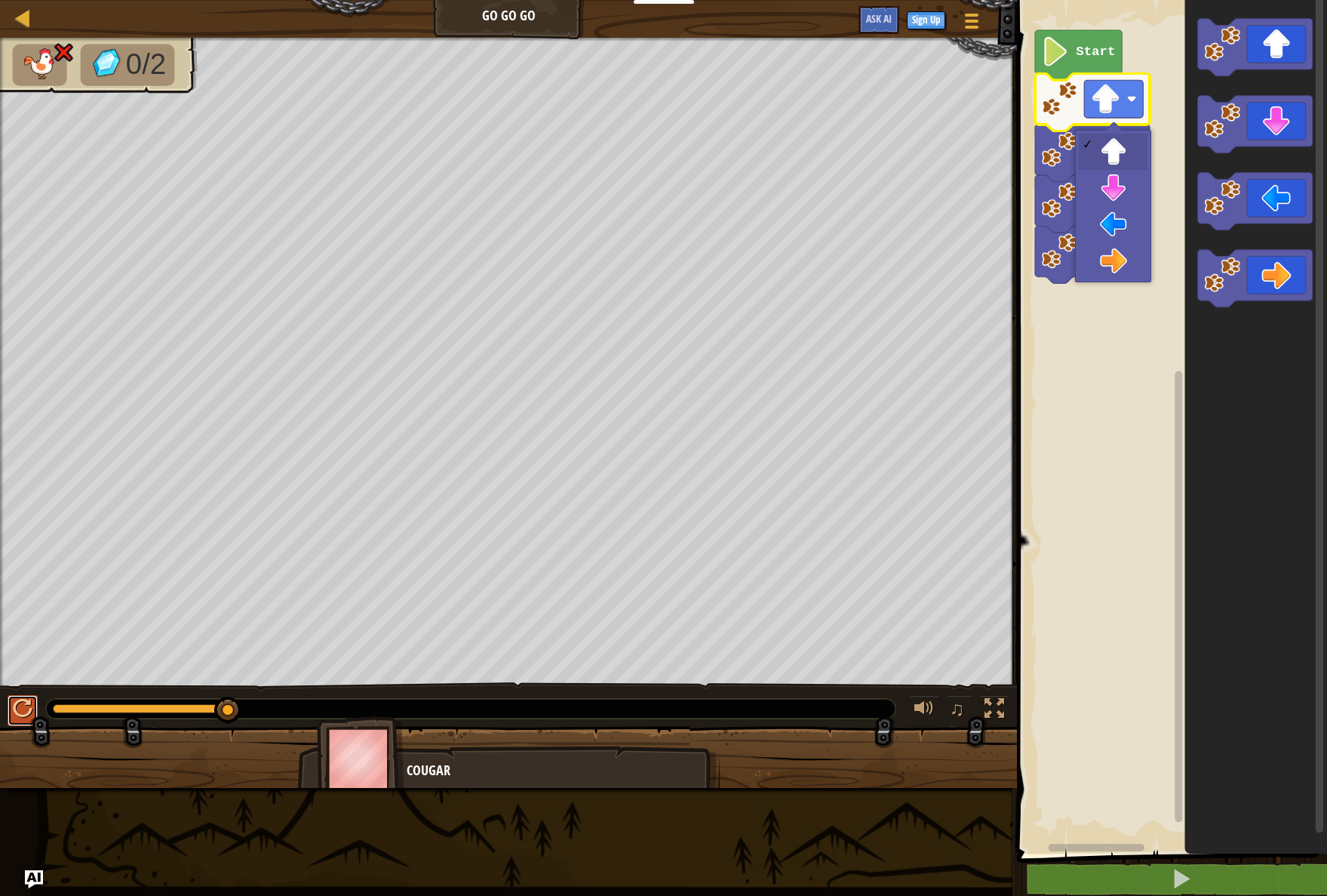
click at [18, 705] on div at bounding box center [23, 709] width 19 height 19
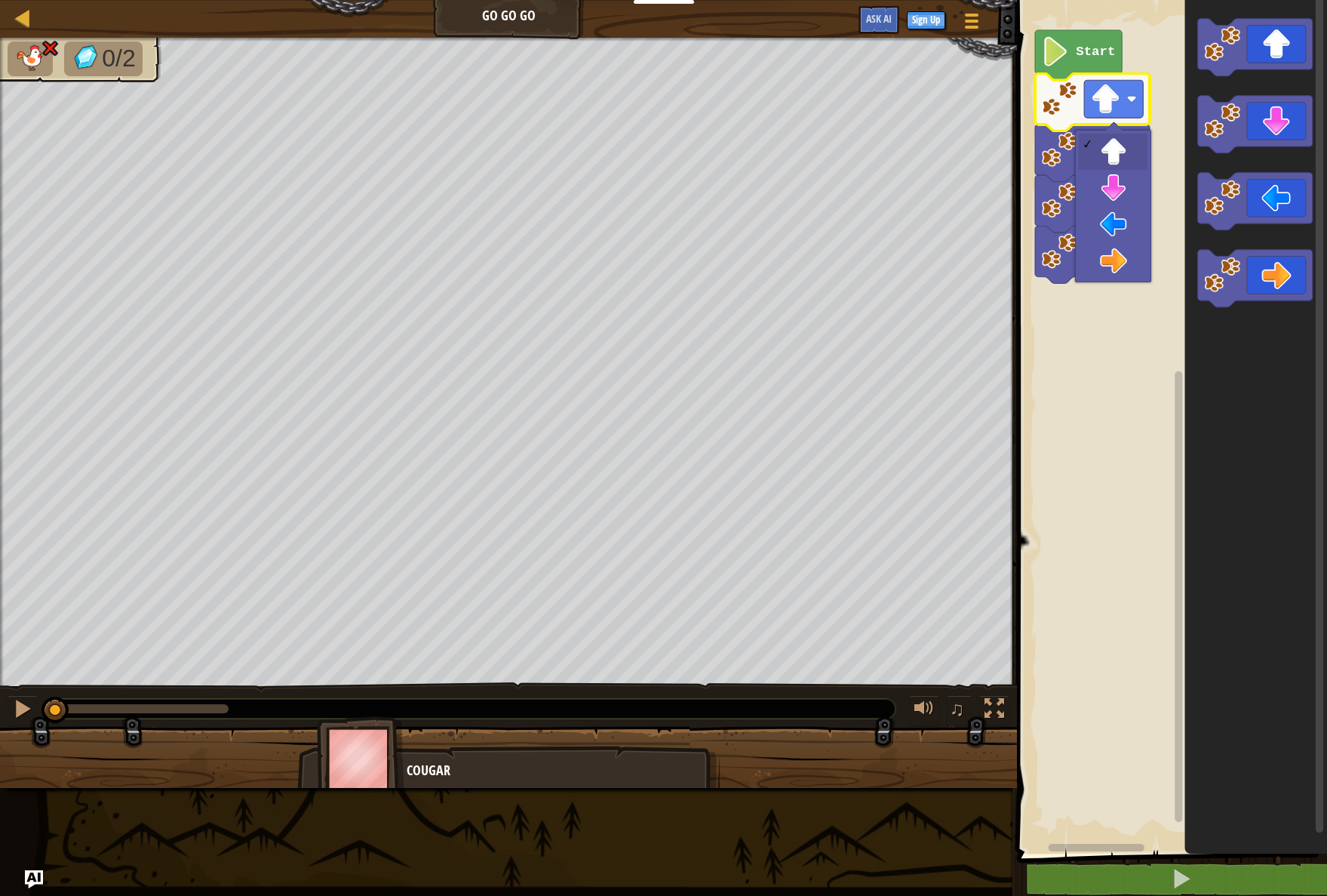
drag, startPoint x: 139, startPoint y: 718, endPoint x: 2, endPoint y: 718, distance: 137.0
click at [2, 718] on div "♫" at bounding box center [508, 704] width 1017 height 45
drag, startPoint x: 173, startPoint y: 721, endPoint x: 115, endPoint y: 706, distance: 59.9
click at [0, 0] on html "Educators Create Free Account School & District Solutions Teacher Toolkit Previ…" at bounding box center [664, 0] width 1327 height 0
drag, startPoint x: 115, startPoint y: 706, endPoint x: 79, endPoint y: 705, distance: 36.0
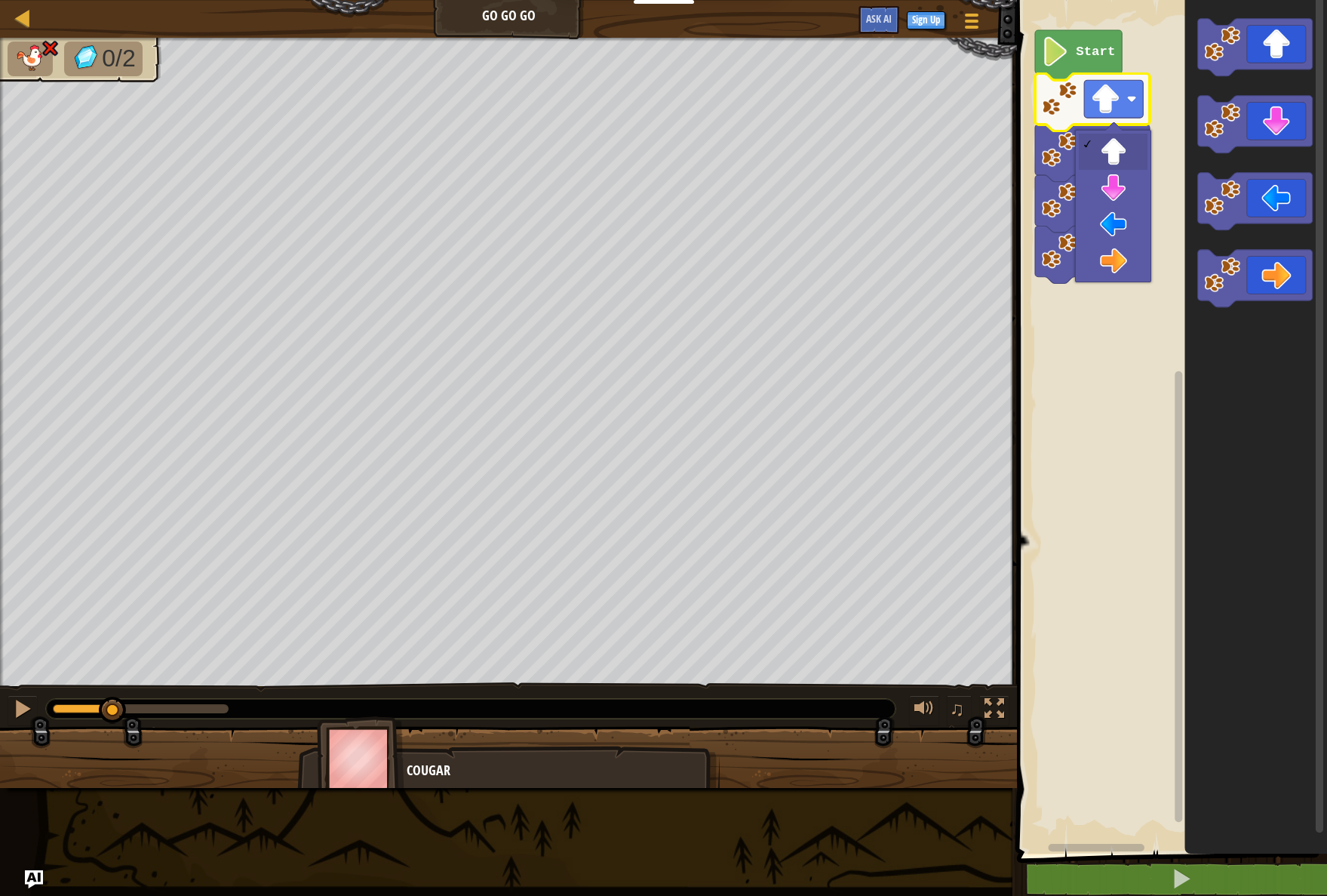
click at [79, 705] on div at bounding box center [83, 709] width 60 height 9
drag, startPoint x: 80, startPoint y: 705, endPoint x: -35, endPoint y: 710, distance: 115.1
click at [0, 0] on html "Educators Create Free Account School & District Solutions Teacher Toolkit Previ…" at bounding box center [664, 0] width 1327 height 0
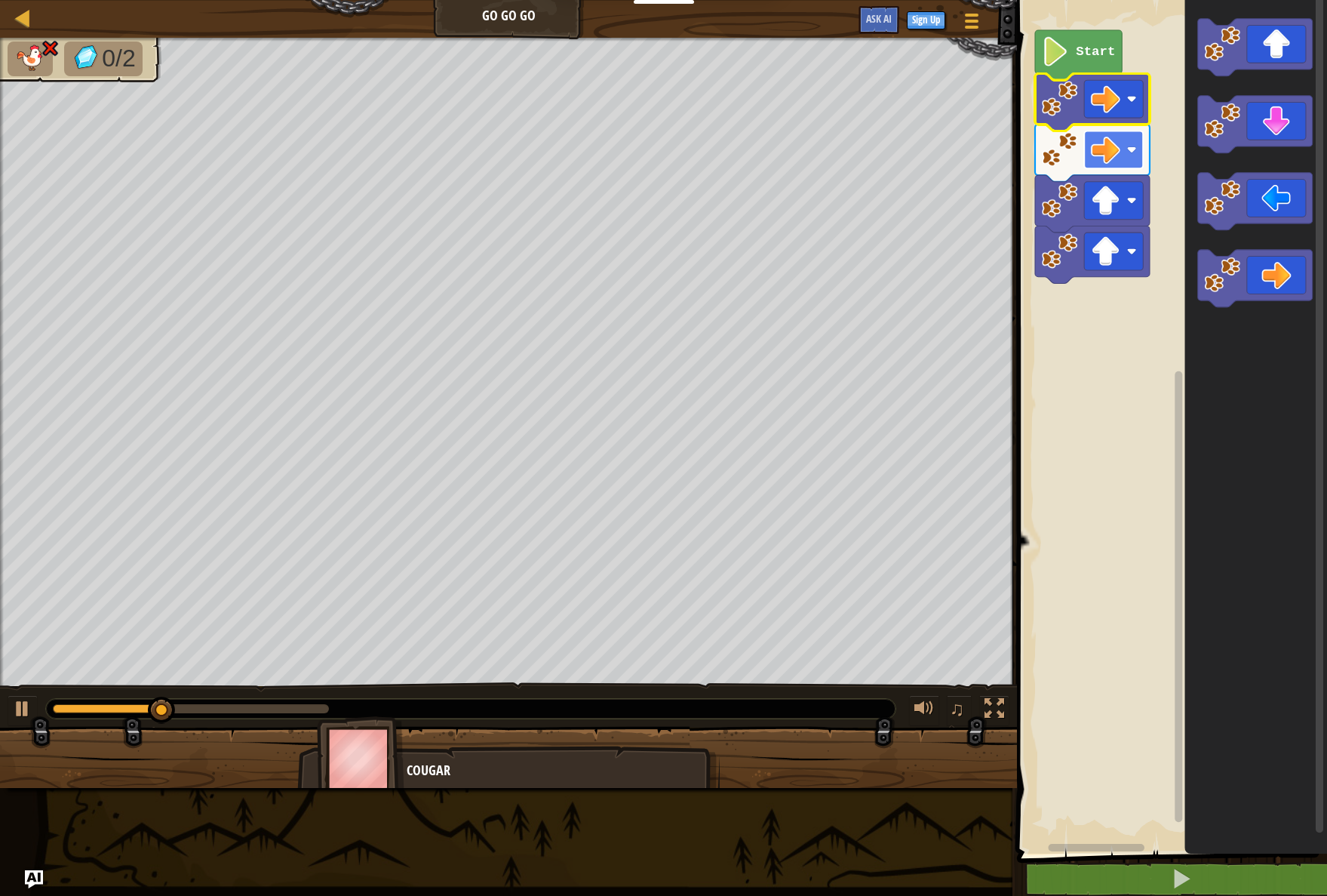
click at [1127, 157] on rect "Blockly Workspace" at bounding box center [1113, 150] width 59 height 38
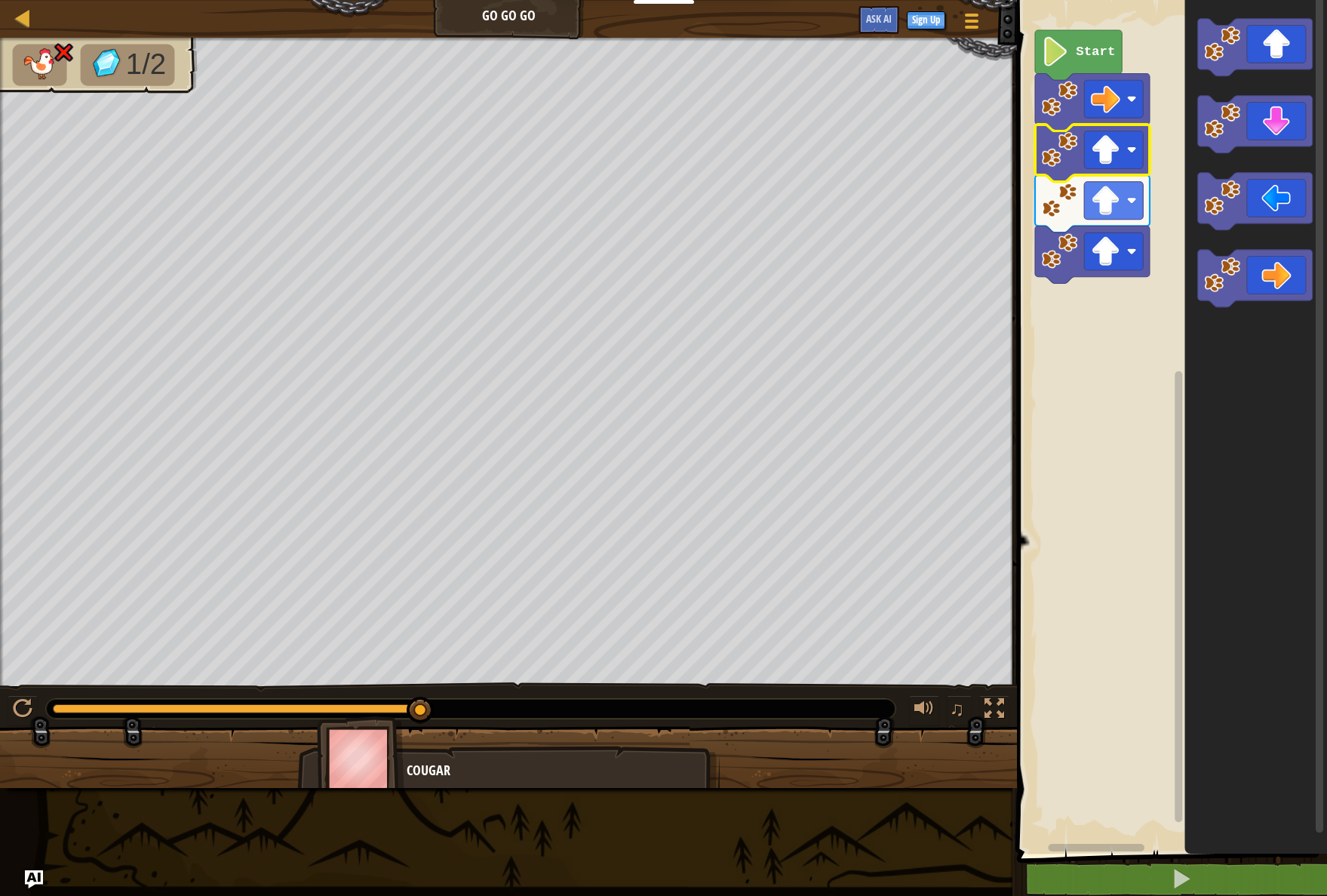
click at [319, 695] on div "♫" at bounding box center [508, 704] width 1017 height 45
click at [325, 716] on img at bounding box center [360, 757] width 87 height 84
drag, startPoint x: 435, startPoint y: 710, endPoint x: 375, endPoint y: 708, distance: 60.0
click at [375, 708] on div at bounding box center [470, 709] width 849 height 19
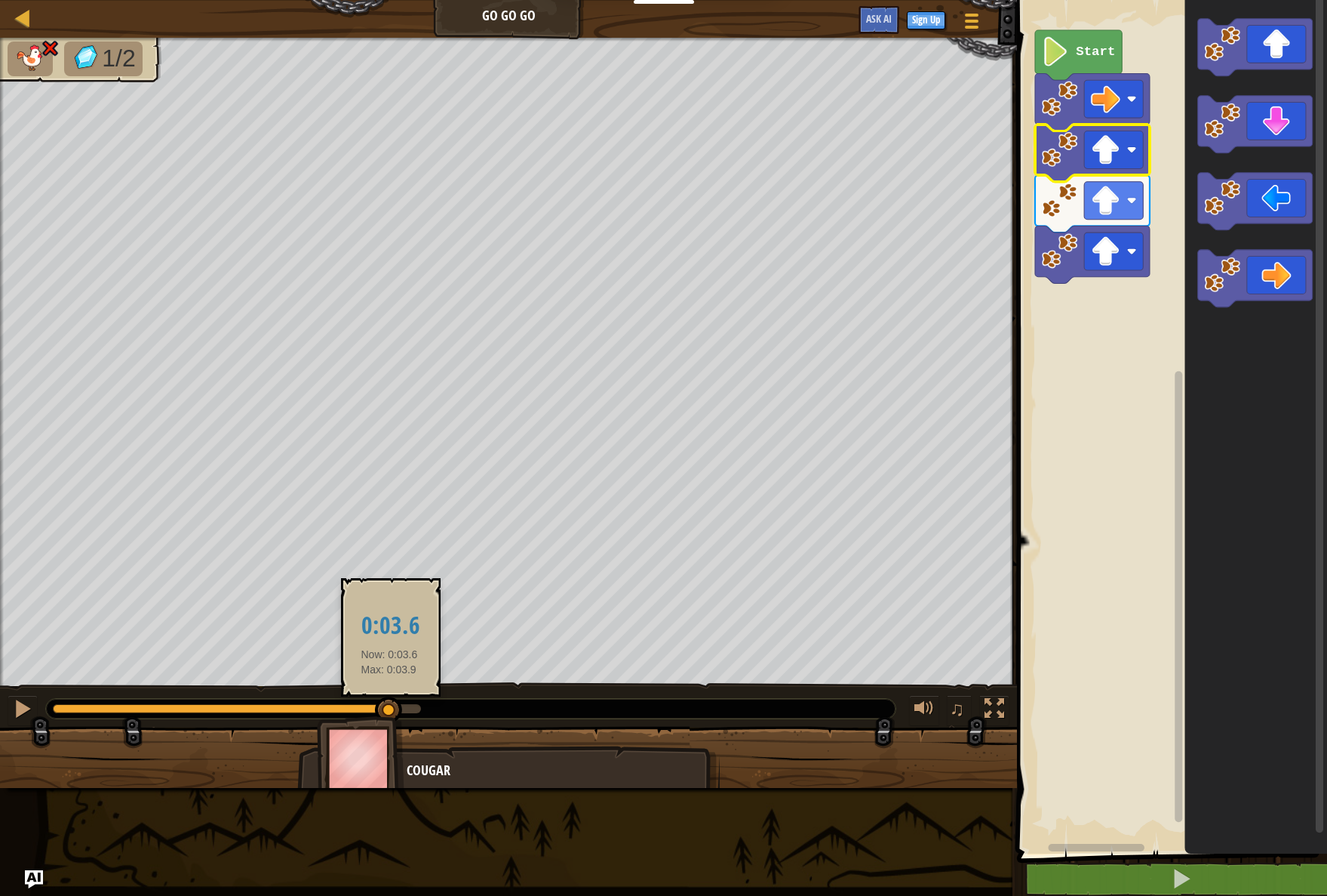
click at [390, 704] on div at bounding box center [221, 709] width 337 height 9
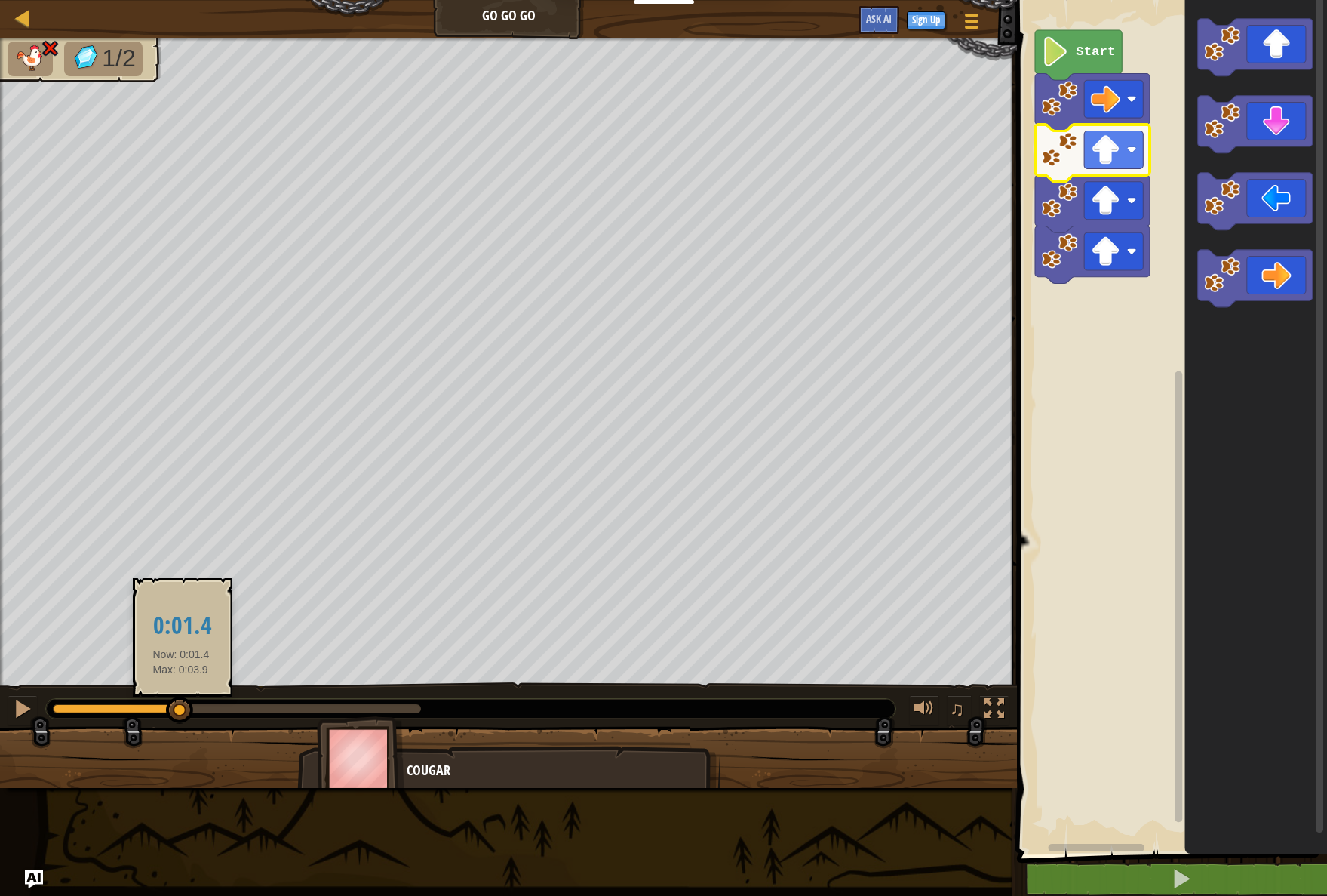
drag, startPoint x: 384, startPoint y: 697, endPoint x: 181, endPoint y: 704, distance: 203.1
click at [181, 704] on div at bounding box center [179, 710] width 27 height 27
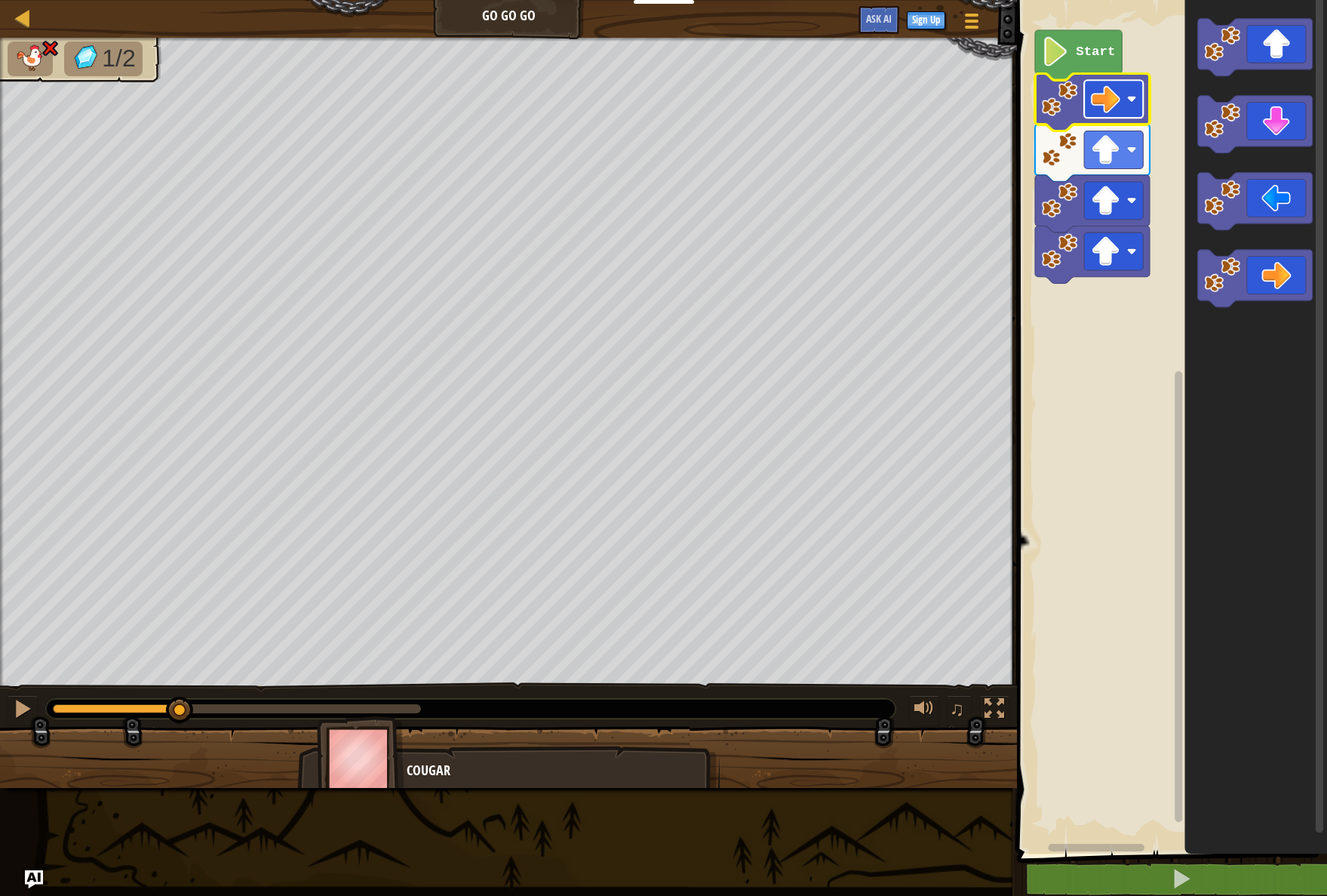
click at [1139, 101] on rect "Blockly Workspace" at bounding box center [1113, 99] width 59 height 38
click at [28, 712] on div at bounding box center [23, 709] width 19 height 19
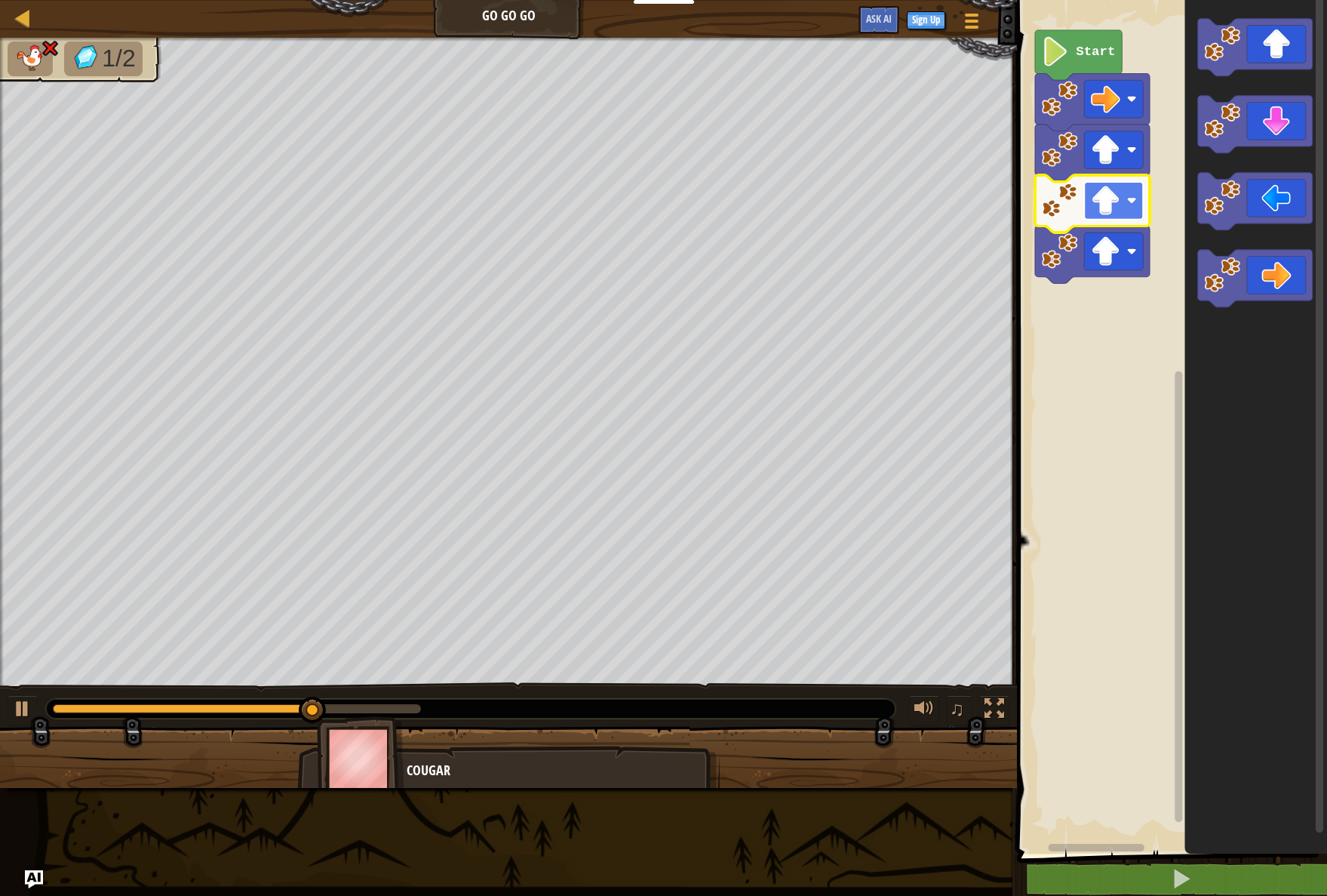
click at [1087, 216] on rect "Blockly Workspace" at bounding box center [1113, 201] width 59 height 38
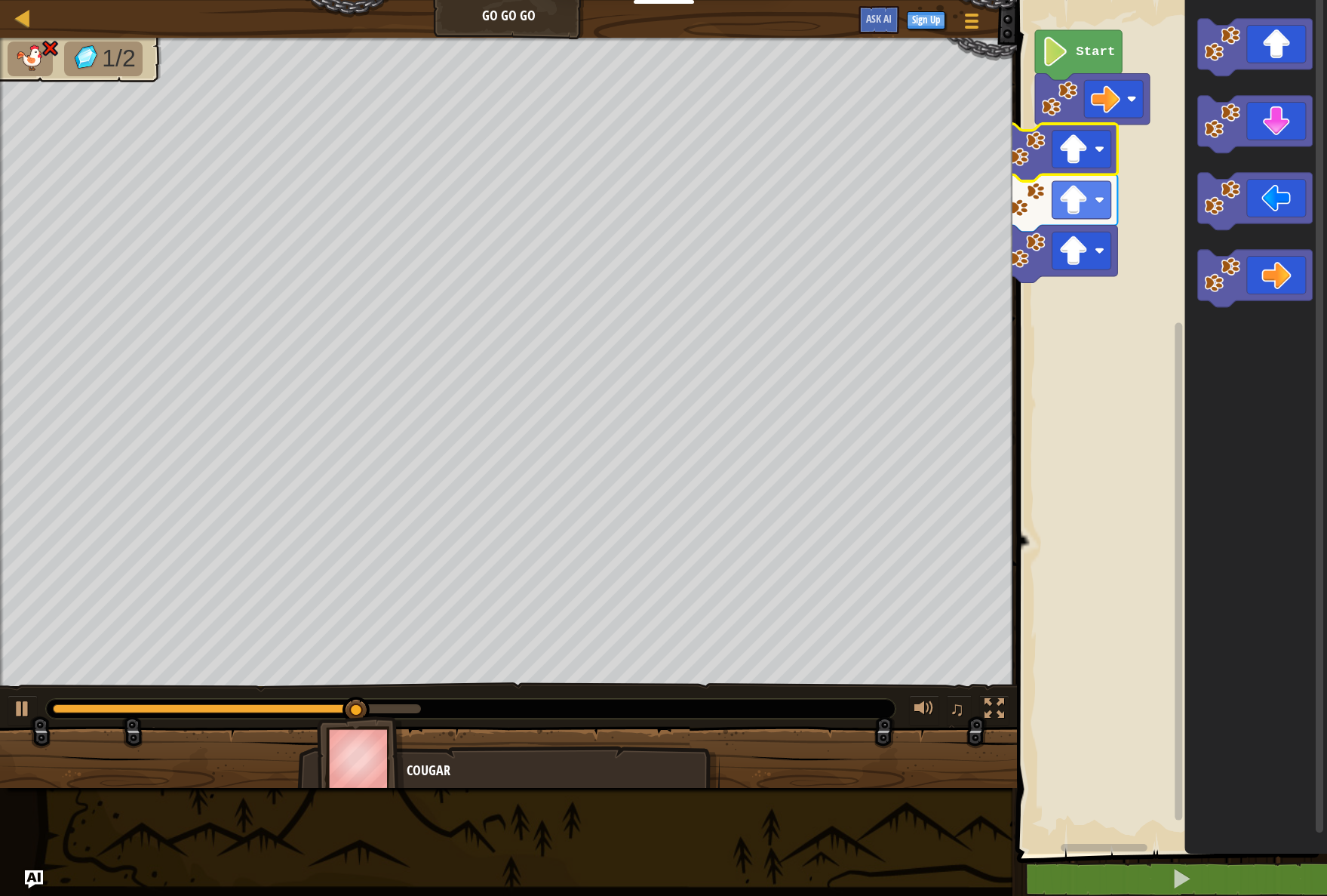
click at [1096, 137] on rect "Blockly Workspace" at bounding box center [1081, 149] width 59 height 38
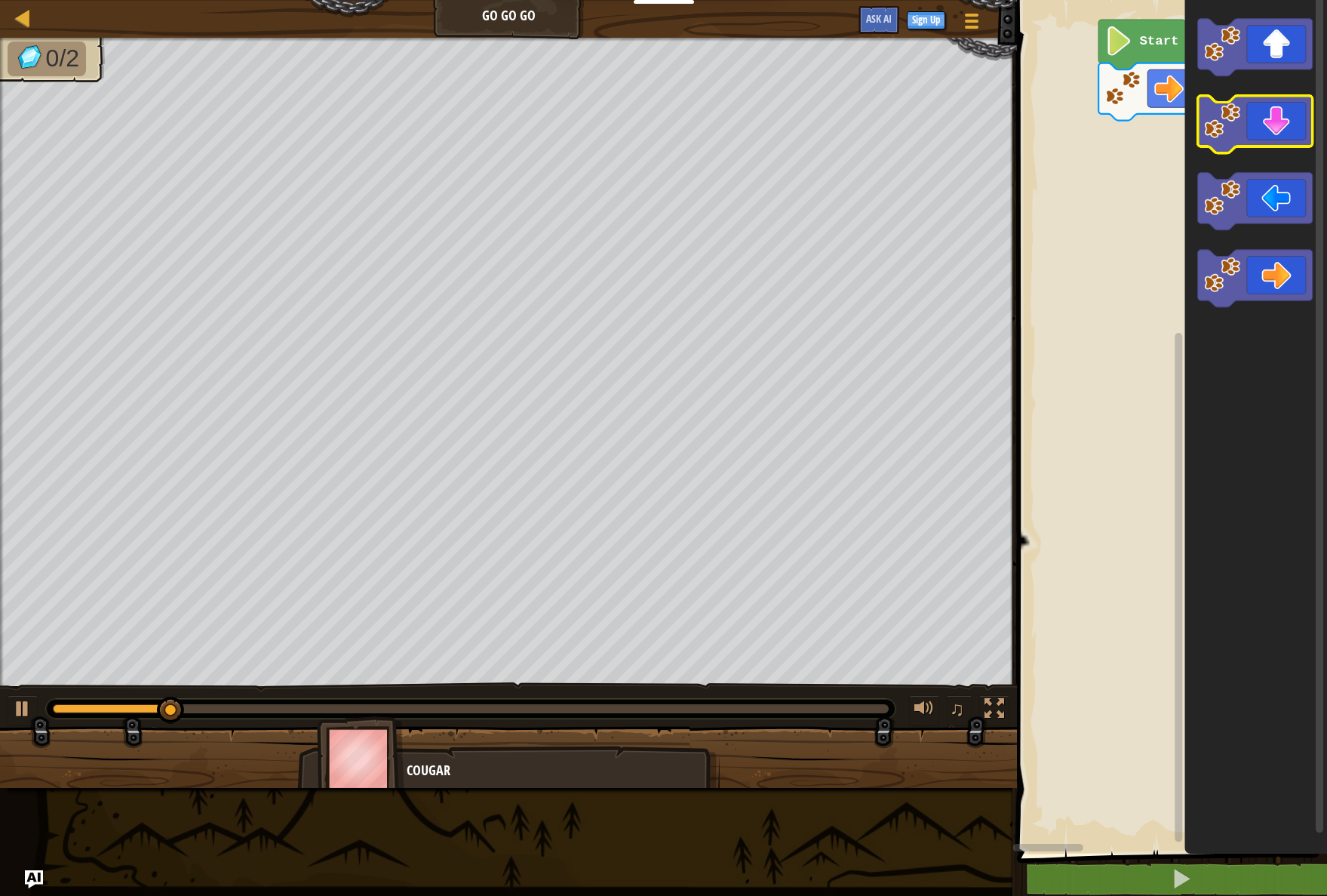
click at [1257, 182] on div "Start" at bounding box center [1170, 422] width 315 height 861
